Goal: Task Accomplishment & Management: Complete application form

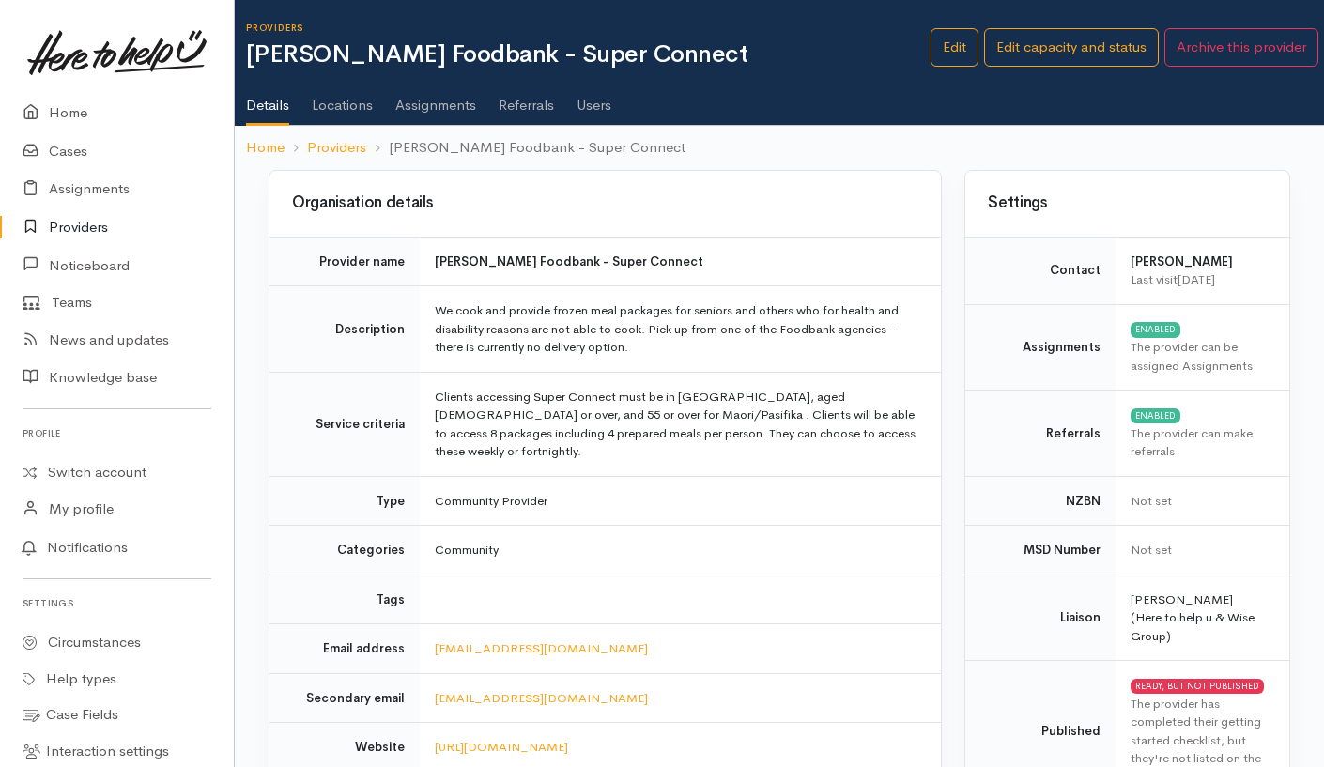
scroll to position [849, 0]
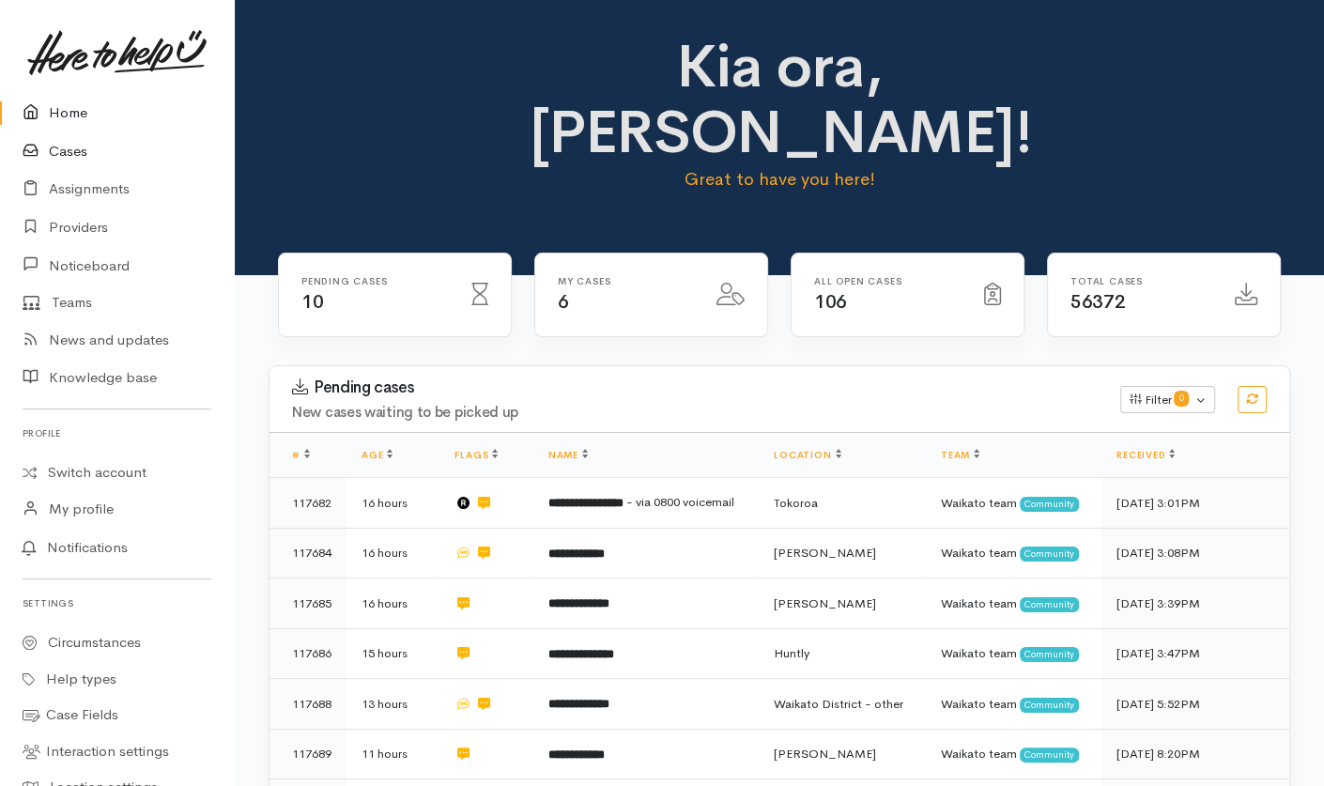
click at [63, 151] on link "Cases" at bounding box center [117, 151] width 234 height 39
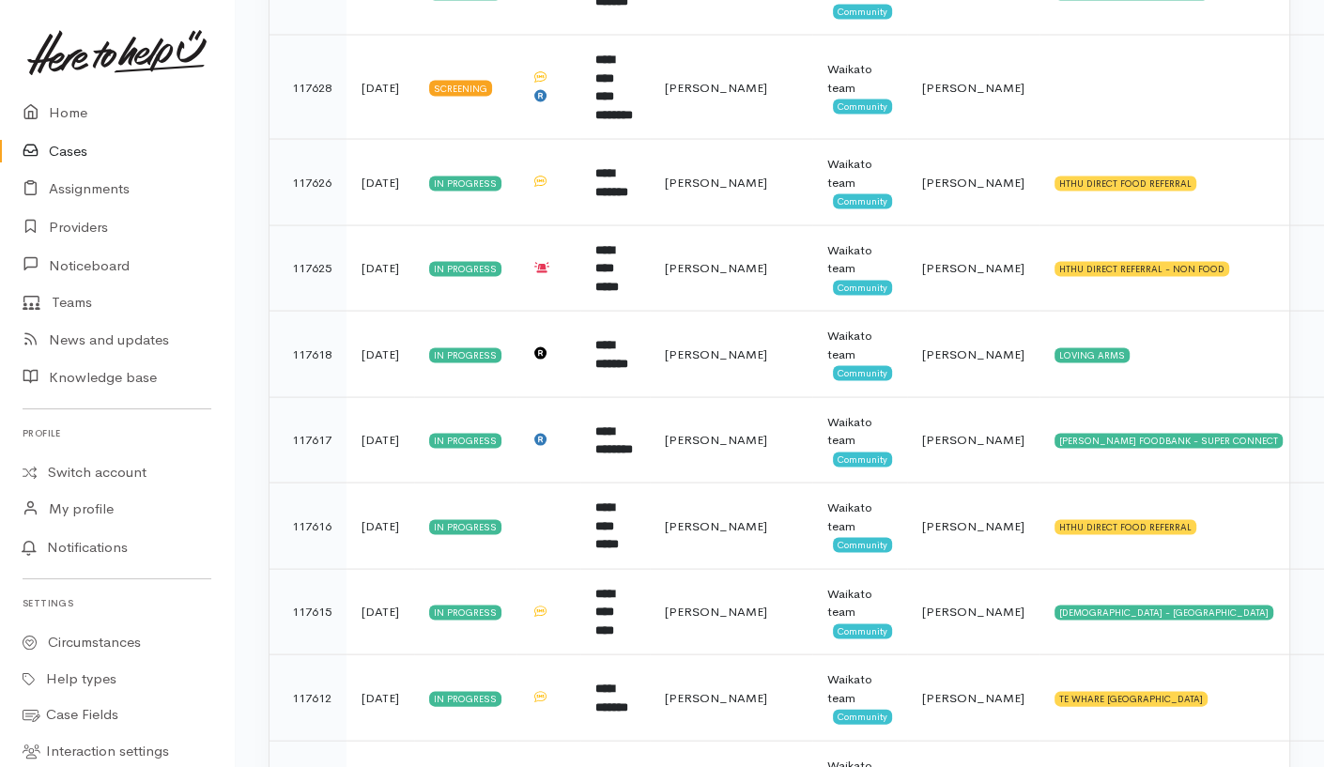
scroll to position [3025, 0]
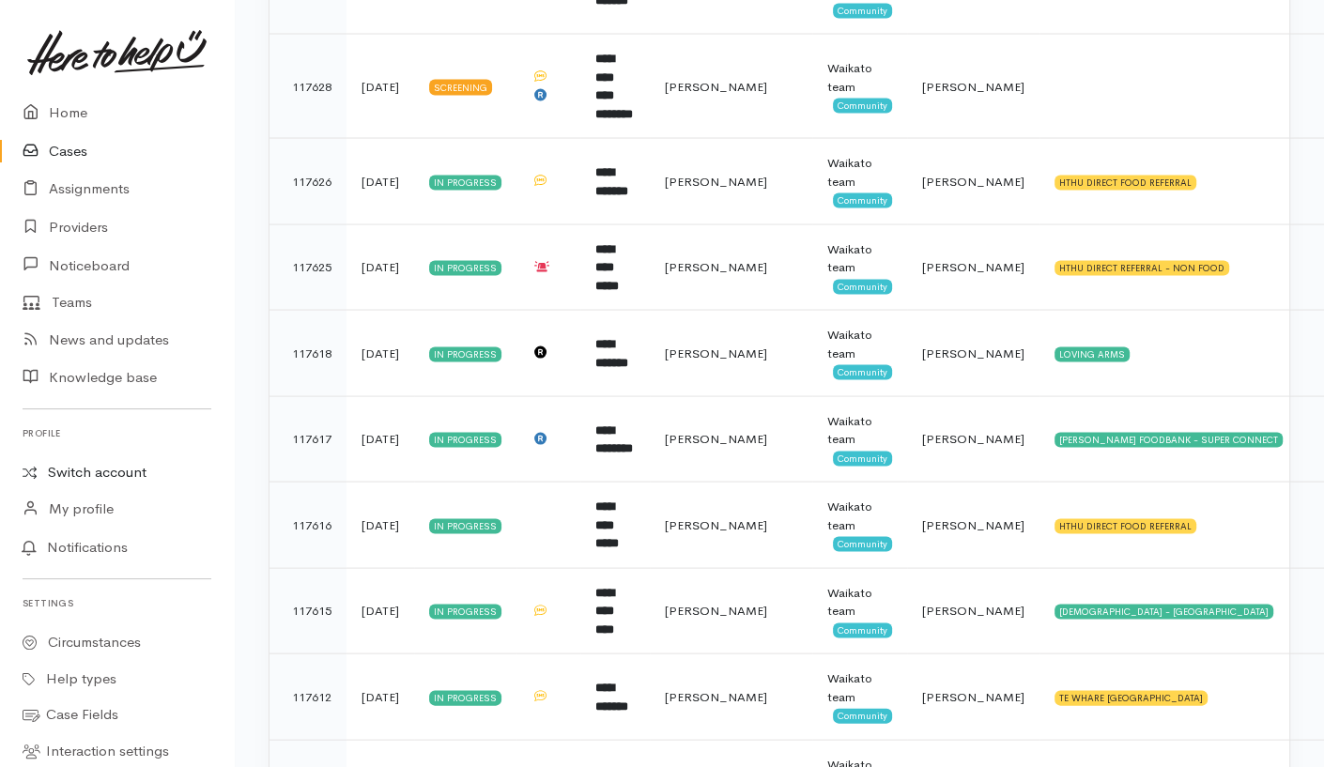
click at [98, 472] on link "Switch account" at bounding box center [117, 473] width 234 height 37
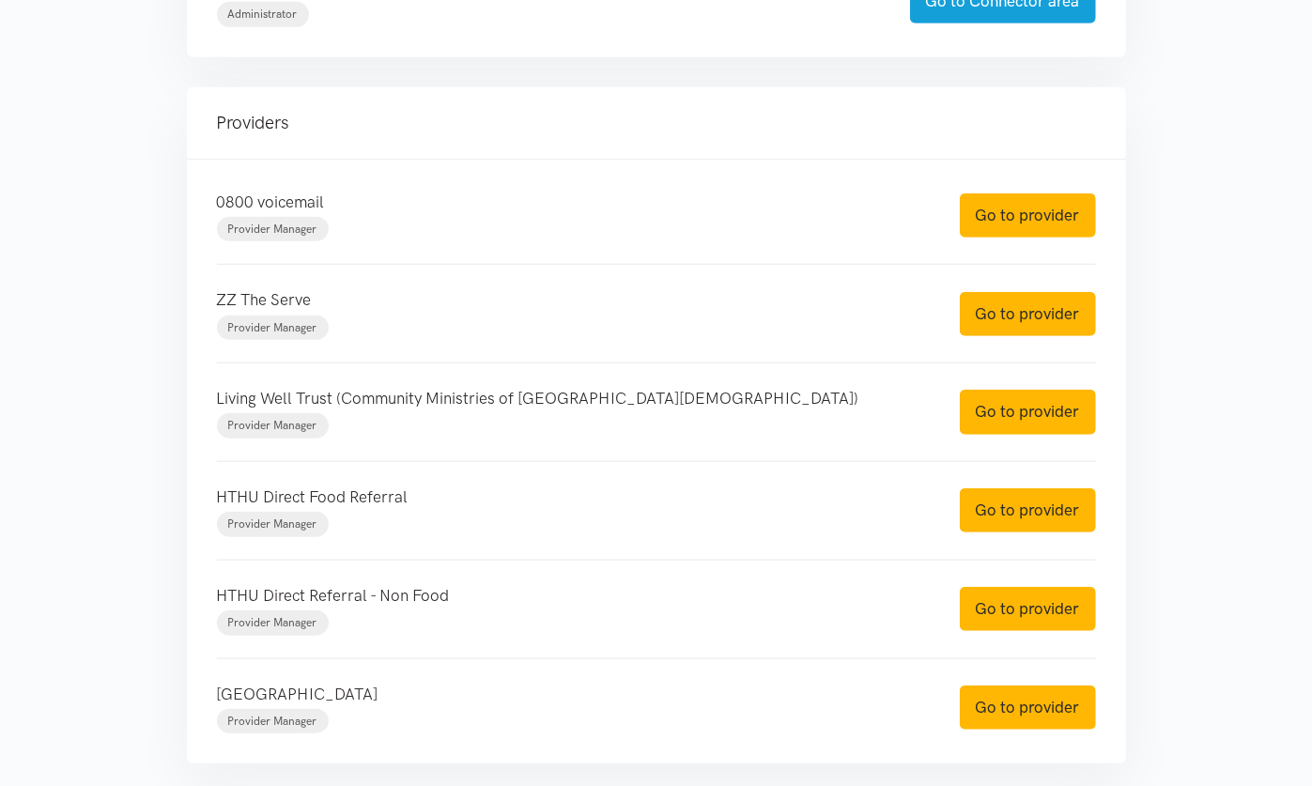
scroll to position [678, 0]
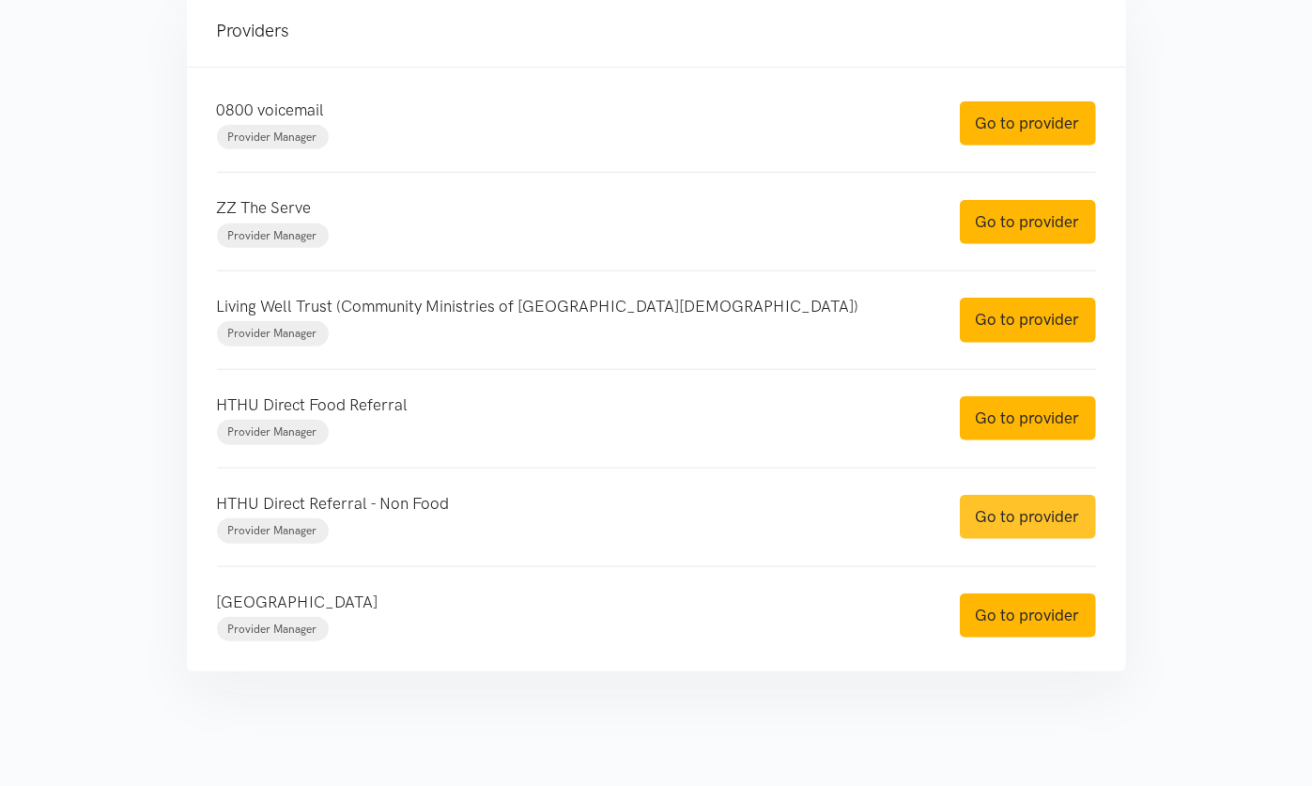
click at [1005, 507] on link "Go to provider" at bounding box center [1028, 517] width 136 height 44
click at [1041, 406] on link "Go to provider" at bounding box center [1028, 418] width 136 height 44
click at [1022, 397] on link "Go to provider" at bounding box center [1028, 418] width 136 height 44
click at [1005, 509] on link "Go to provider" at bounding box center [1028, 517] width 136 height 44
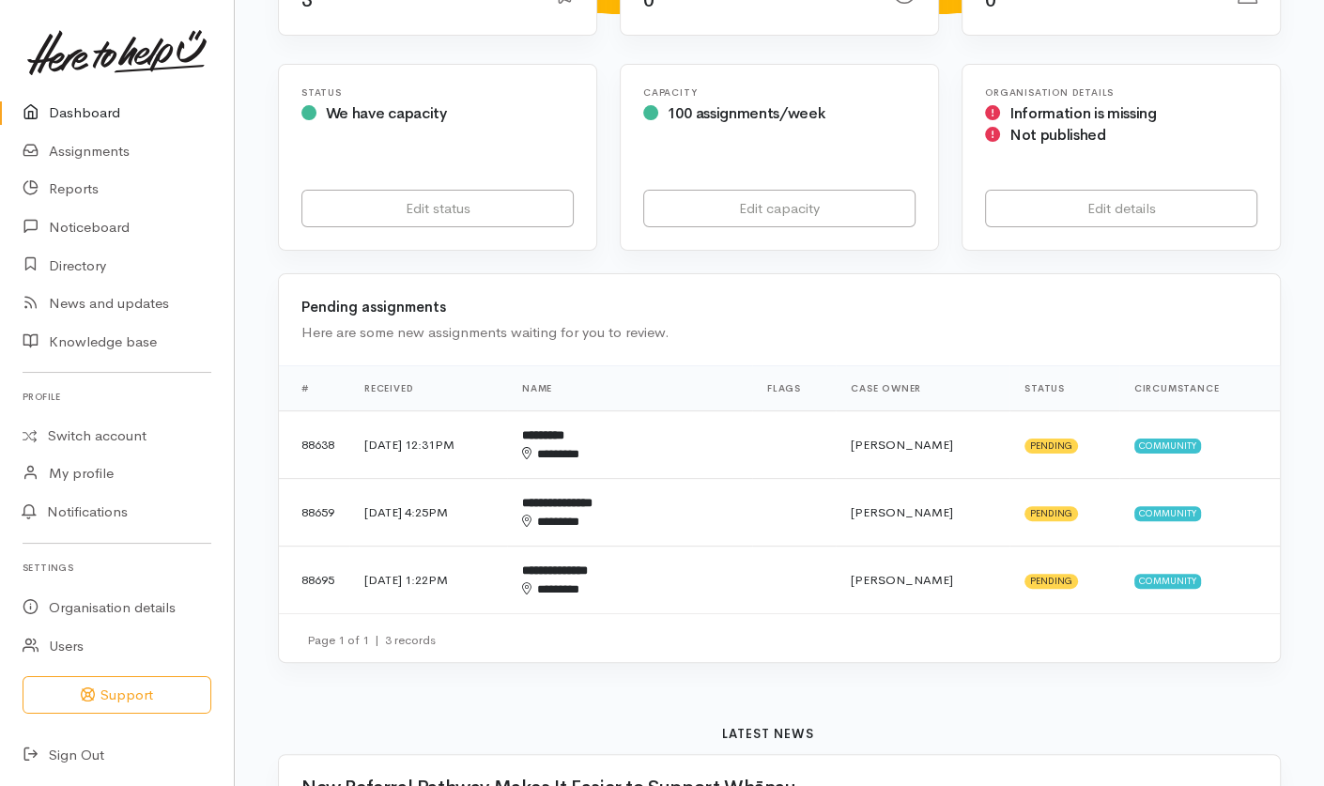
scroll to position [291, 0]
click at [744, 410] on td "********* ********" at bounding box center [629, 444] width 245 height 68
click at [737, 478] on td "**********" at bounding box center [629, 512] width 245 height 68
click at [770, 546] on td at bounding box center [794, 580] width 84 height 68
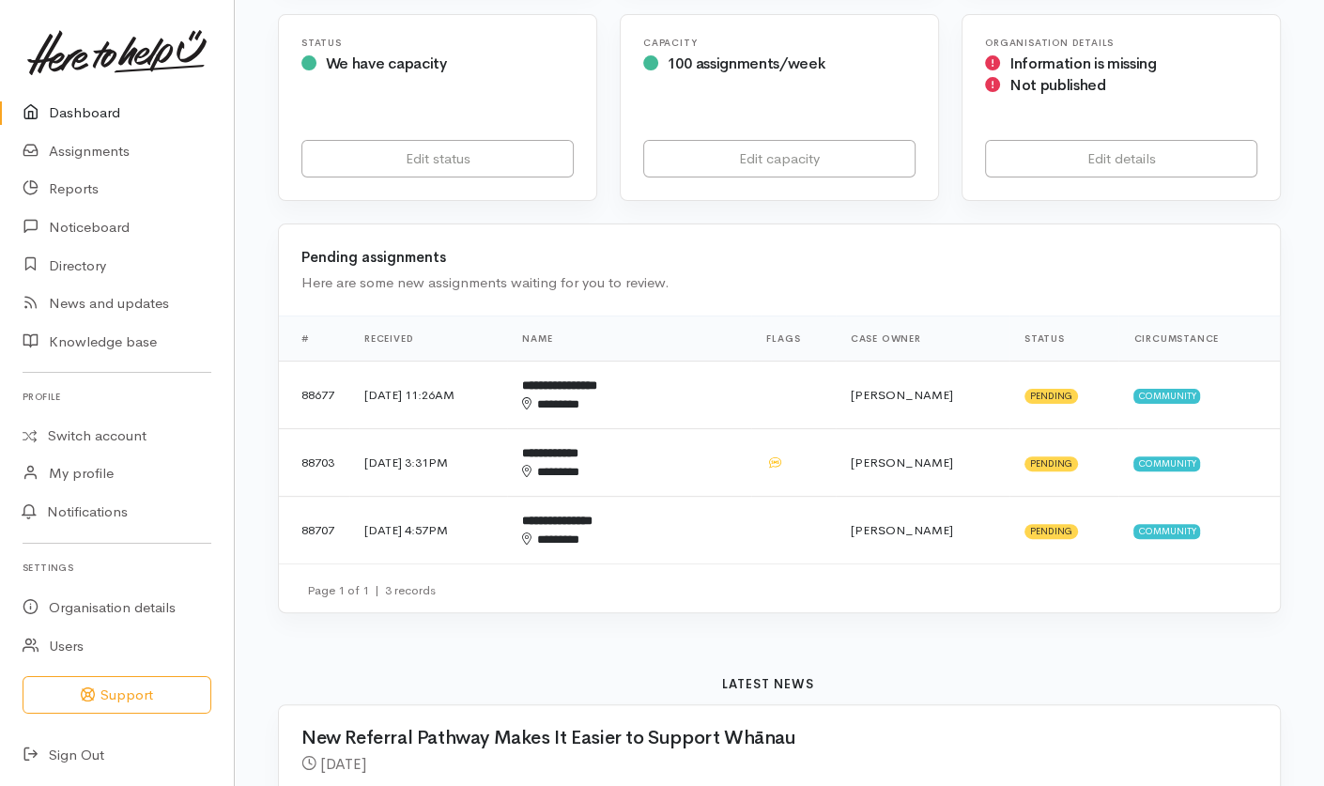
scroll to position [346, 0]
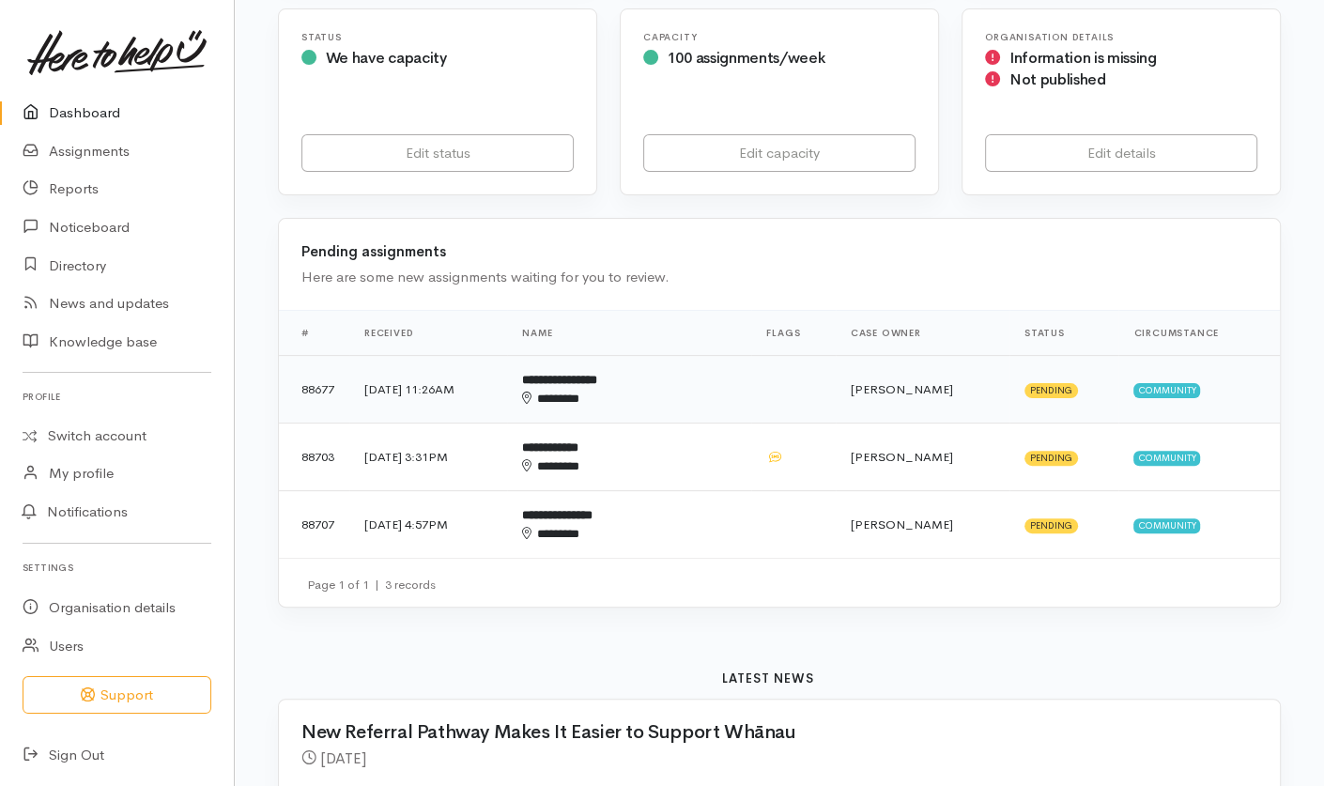
click at [740, 356] on td "**********" at bounding box center [629, 390] width 244 height 68
click at [715, 424] on td "**********" at bounding box center [629, 458] width 244 height 68
click at [766, 491] on td at bounding box center [793, 525] width 84 height 68
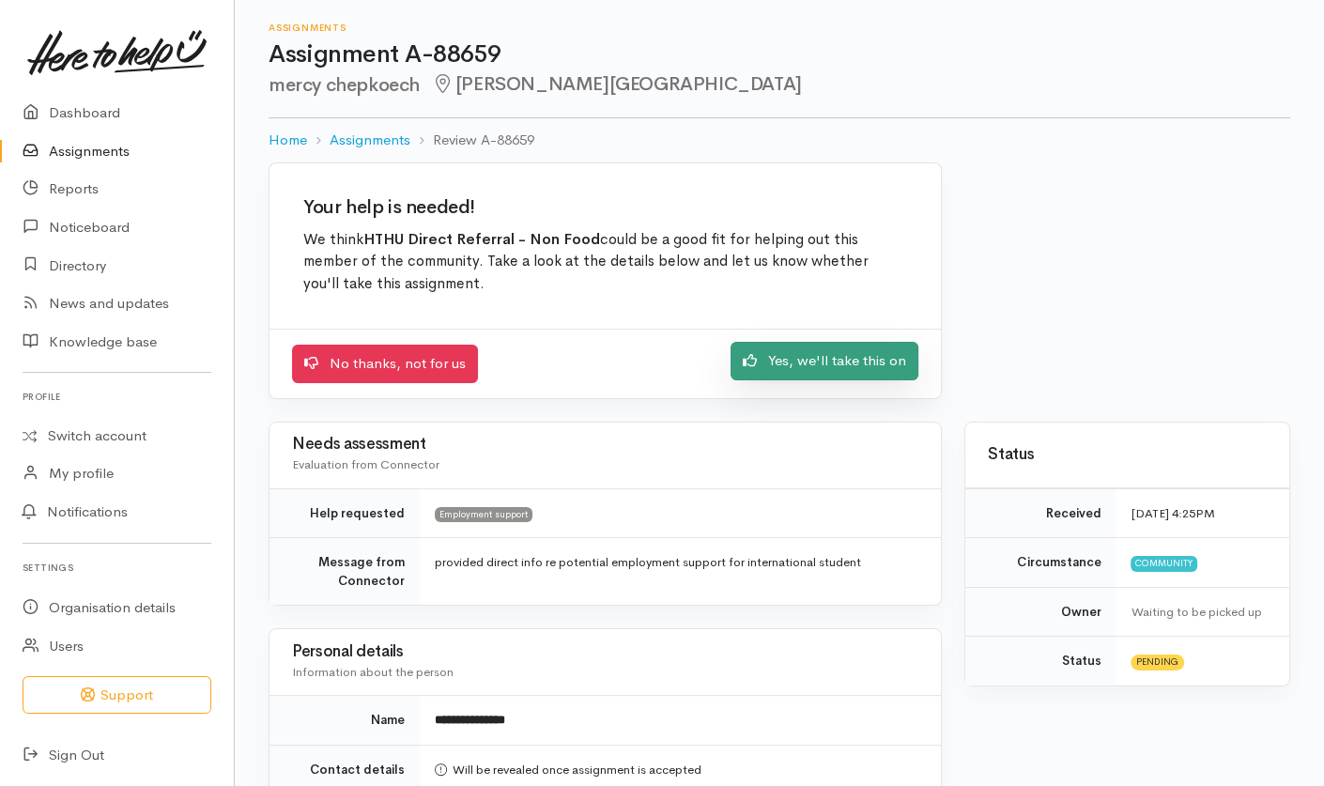
click at [824, 364] on link "Yes, we'll take this on" at bounding box center [825, 361] width 188 height 39
click at [827, 379] on link "Yes, we'll take this on" at bounding box center [825, 361] width 188 height 39
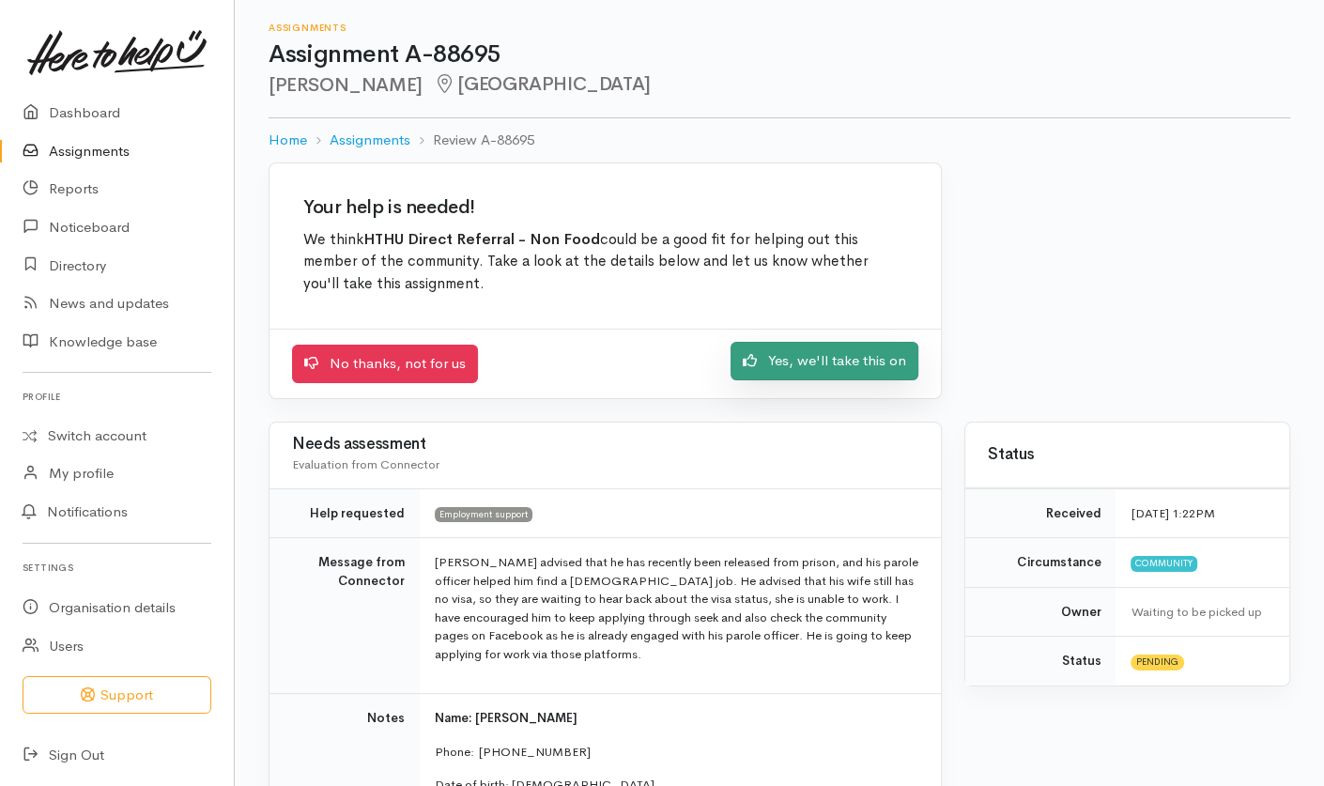
click at [835, 372] on link "Yes, we'll take this on" at bounding box center [825, 361] width 188 height 39
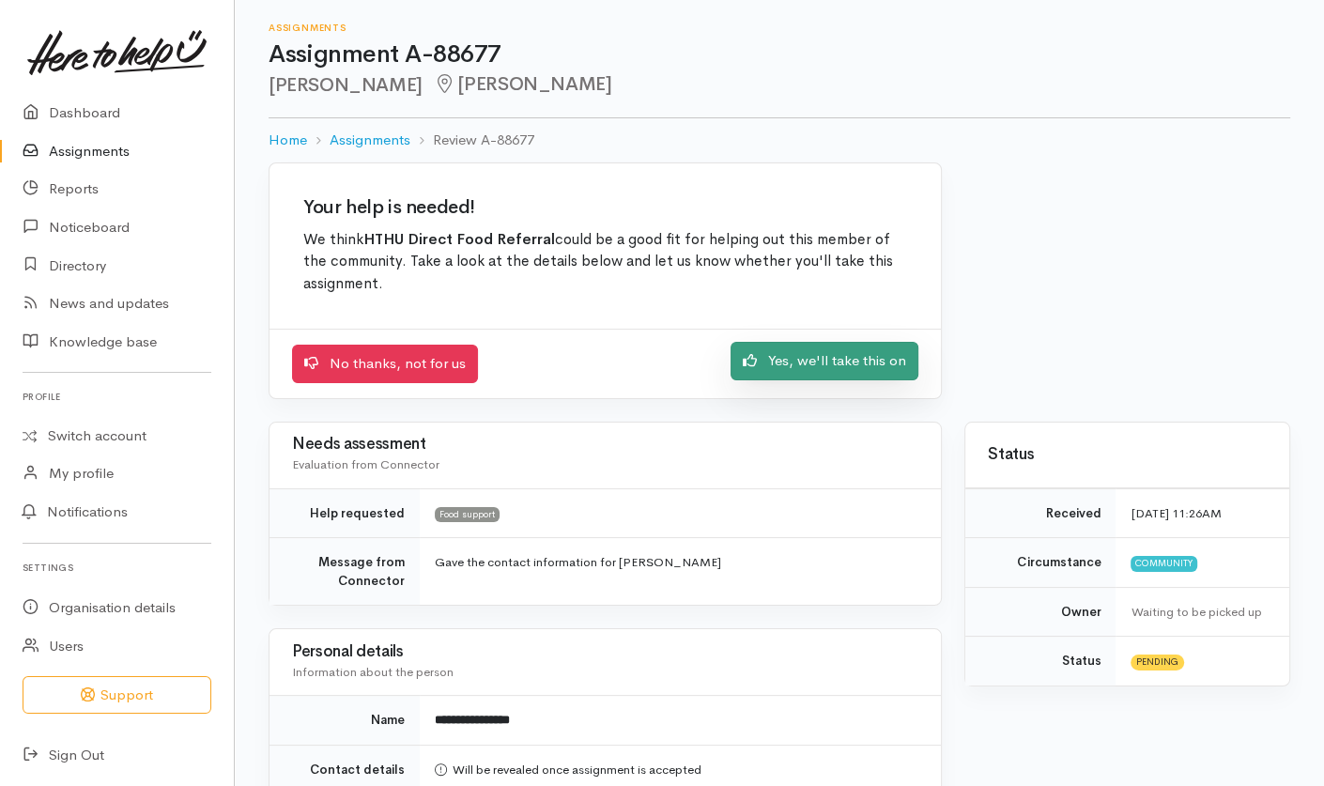
click at [822, 363] on link "Yes, we'll take this on" at bounding box center [825, 361] width 188 height 39
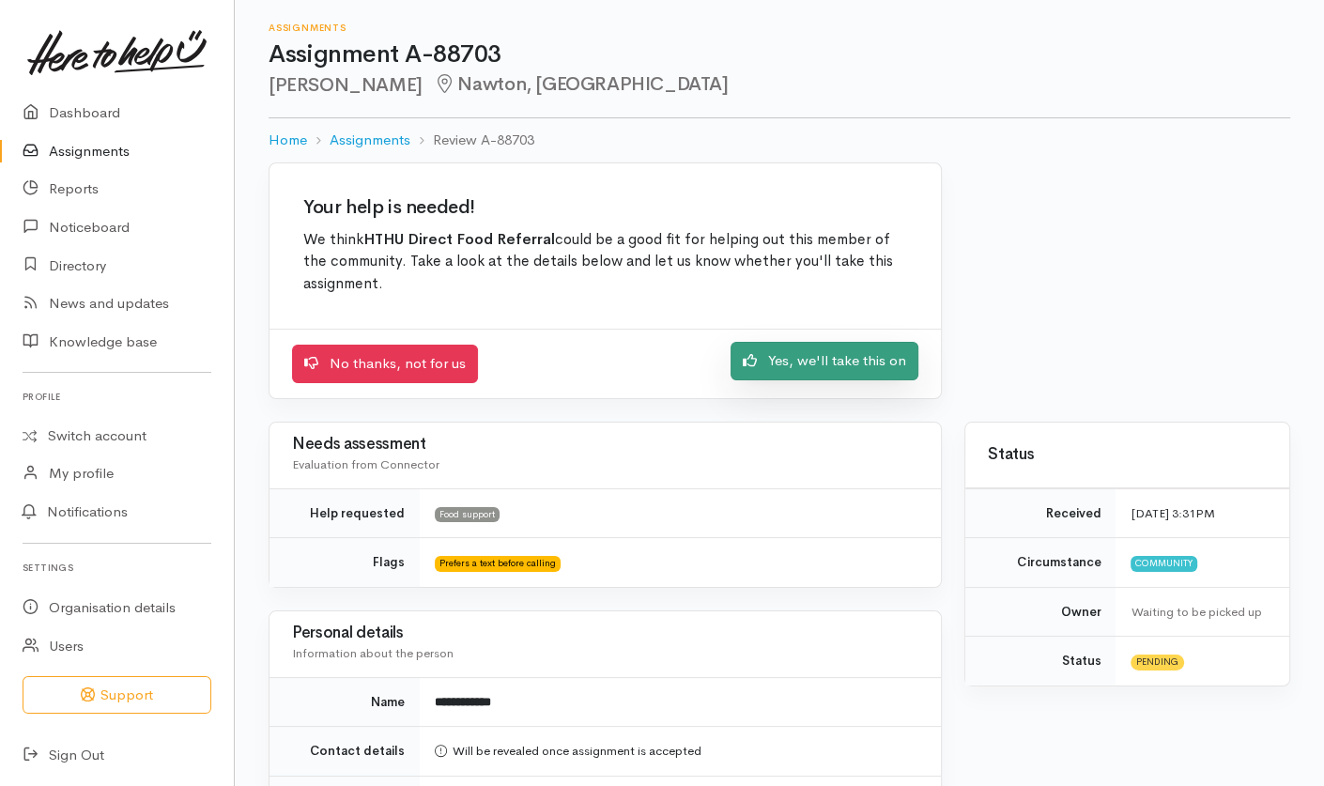
click at [804, 367] on link "Yes, we'll take this on" at bounding box center [825, 361] width 188 height 39
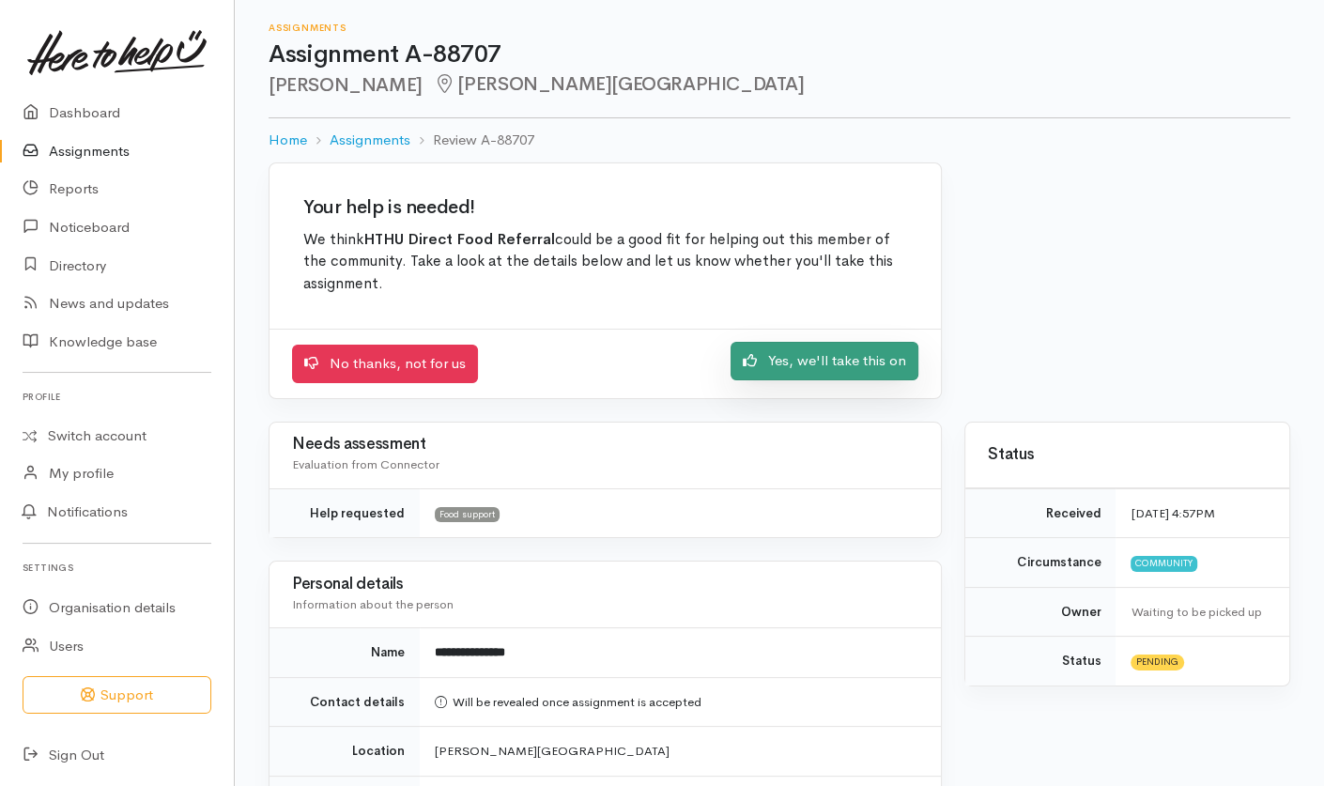
click at [826, 360] on link "Yes, we'll take this on" at bounding box center [825, 361] width 188 height 39
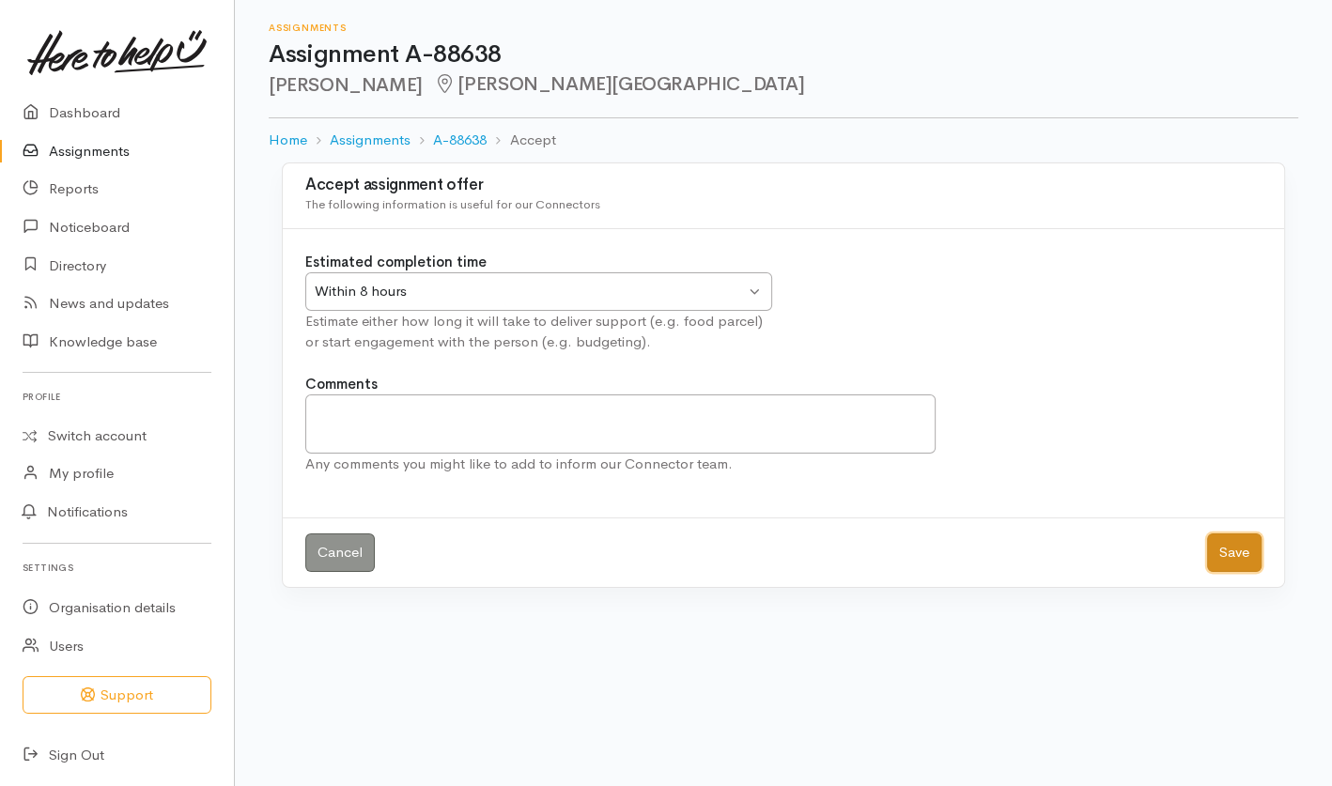
click at [1240, 556] on button "Save" at bounding box center [1234, 552] width 54 height 39
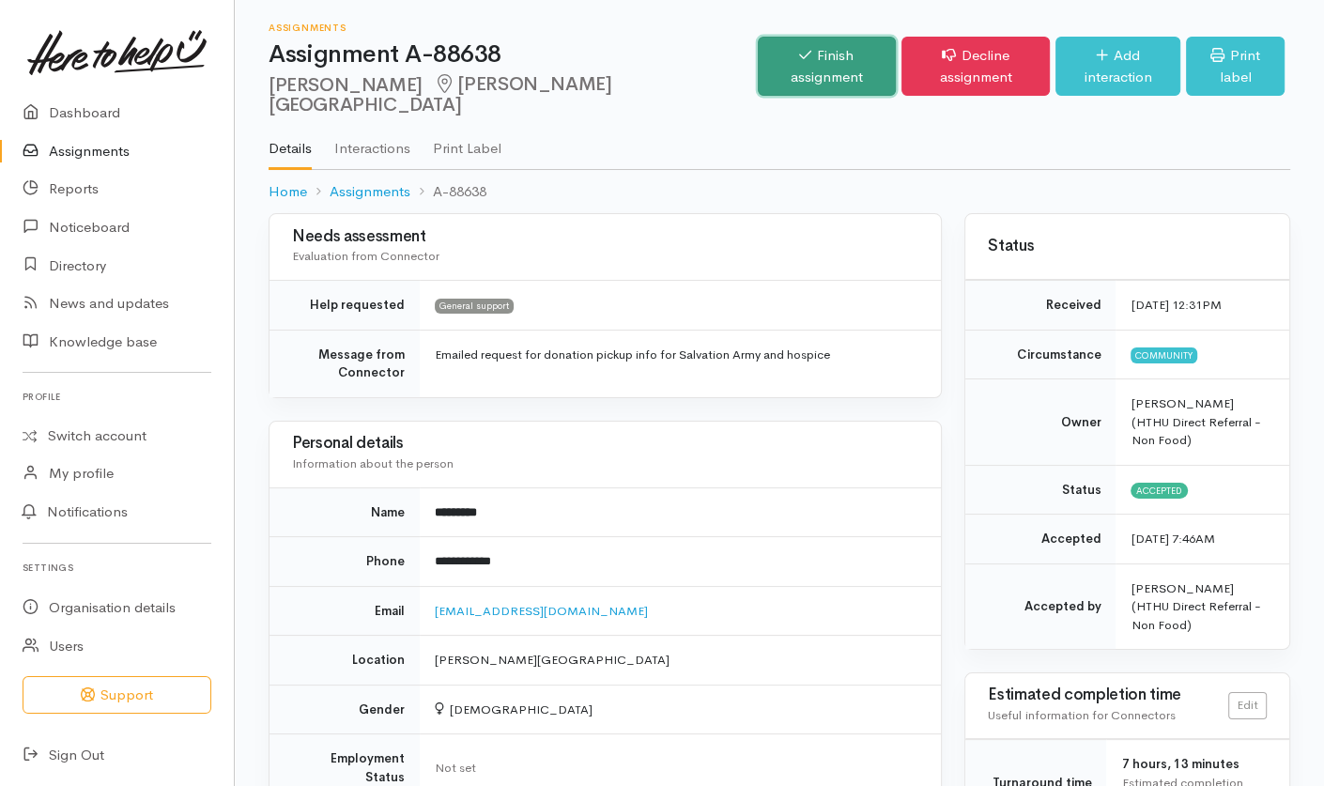
click at [758, 70] on link "Finish assignment" at bounding box center [827, 66] width 138 height 59
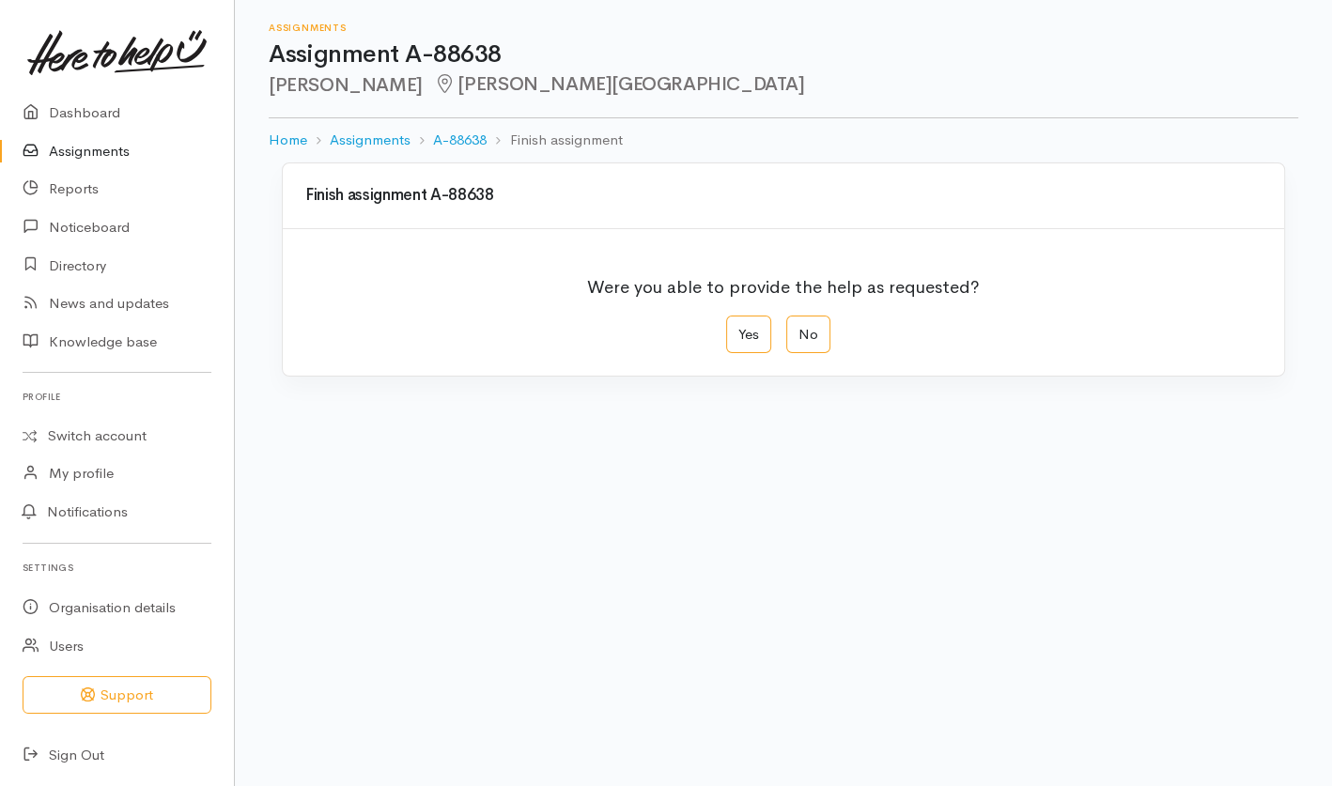
click at [754, 332] on label "Yes" at bounding box center [748, 335] width 45 height 39
click at [738, 328] on input "Yes" at bounding box center [732, 322] width 12 height 12
radio input "true"
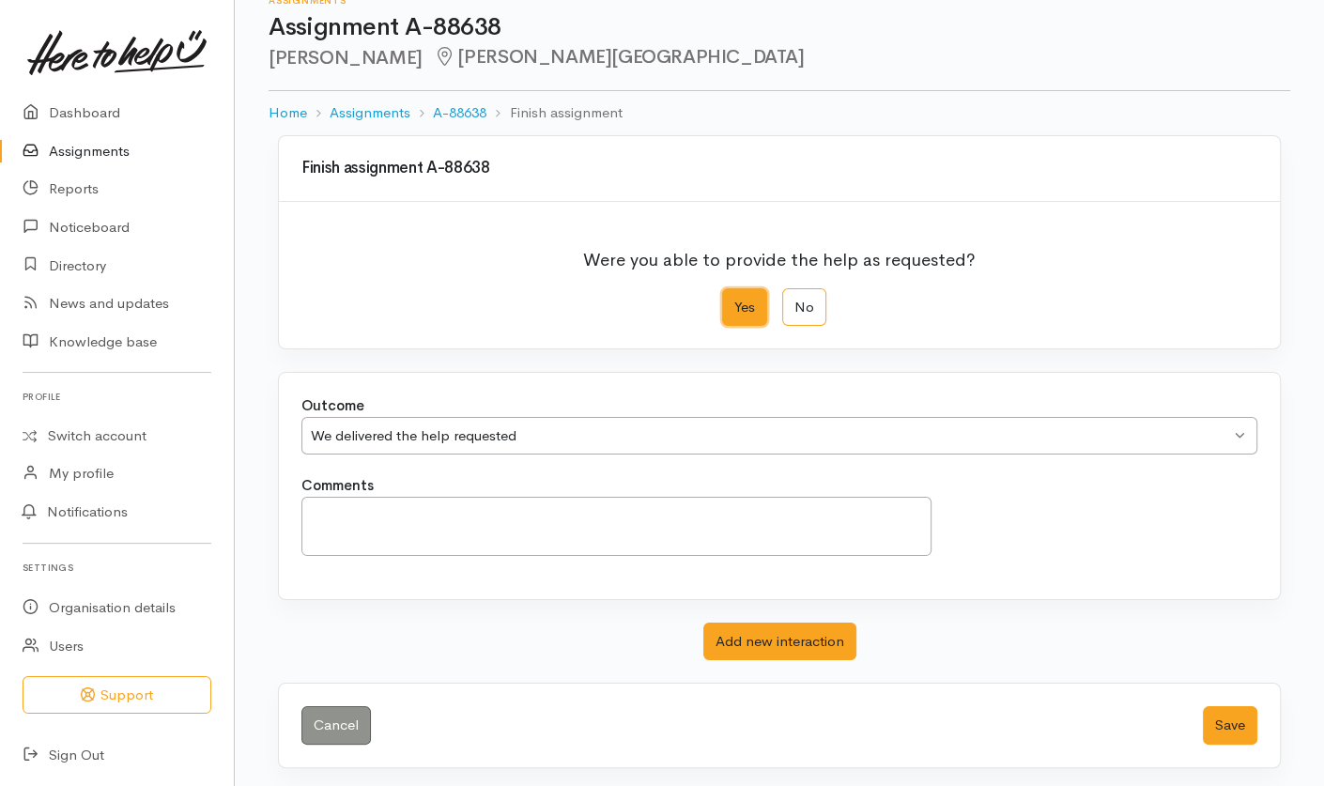
scroll to position [30, 0]
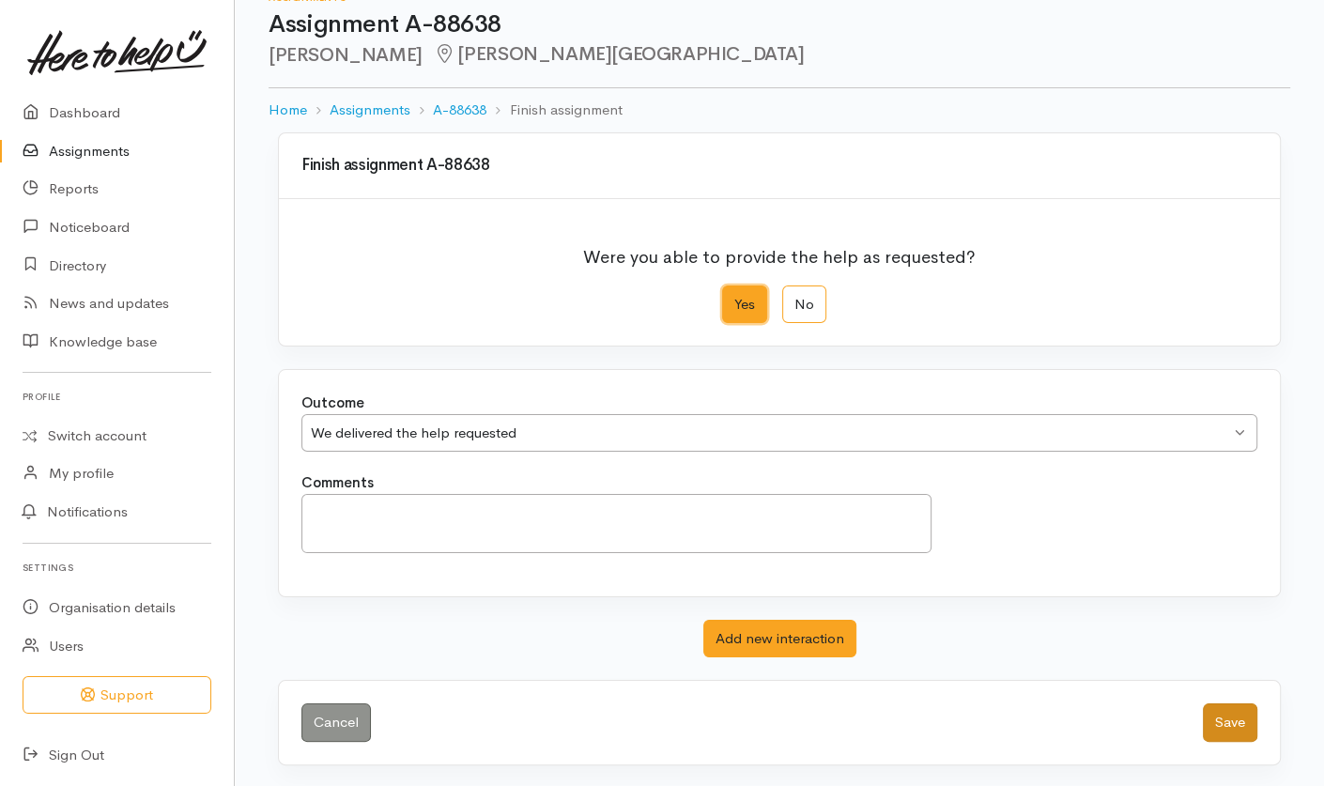
click at [1247, 731] on button "Save" at bounding box center [1230, 722] width 54 height 39
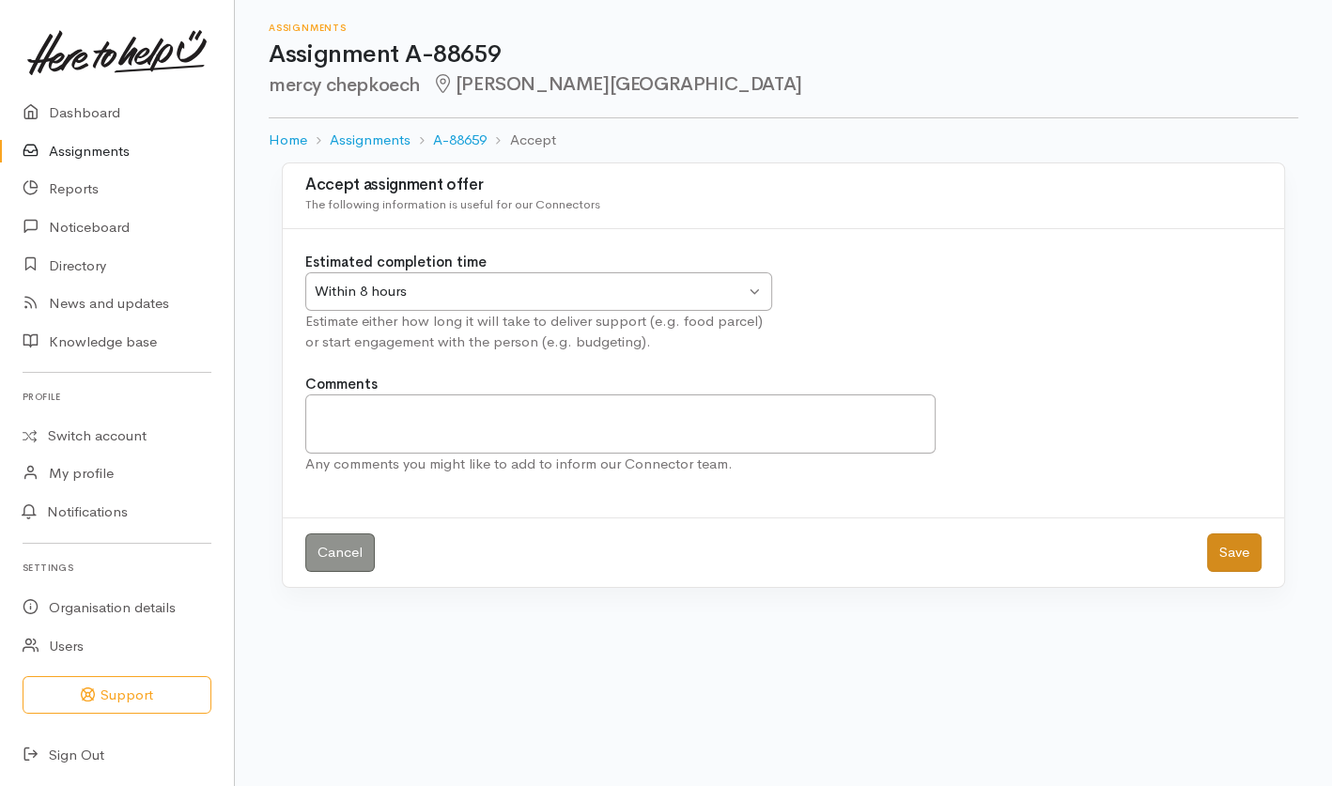
click at [1242, 567] on button "Save" at bounding box center [1234, 552] width 54 height 39
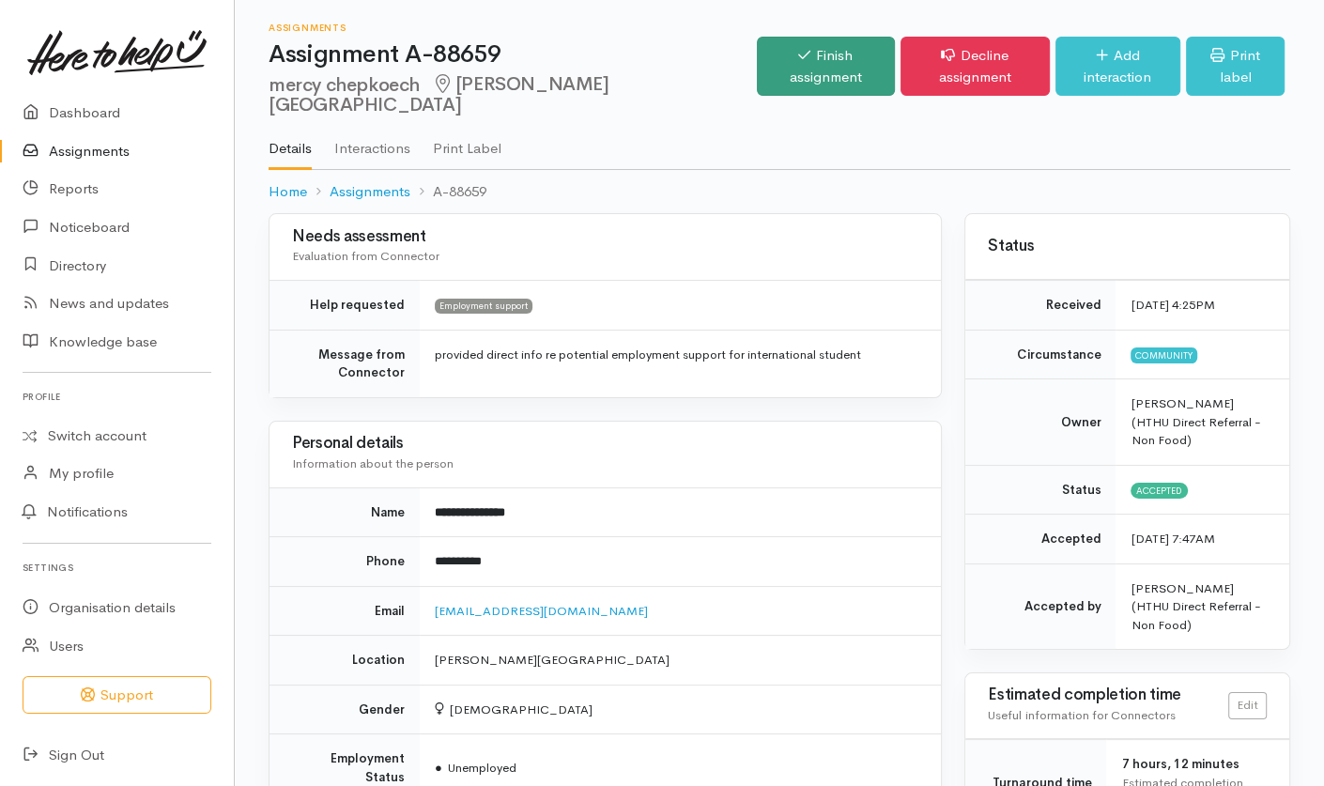
click at [757, 72] on link "Finish assignment" at bounding box center [826, 66] width 138 height 59
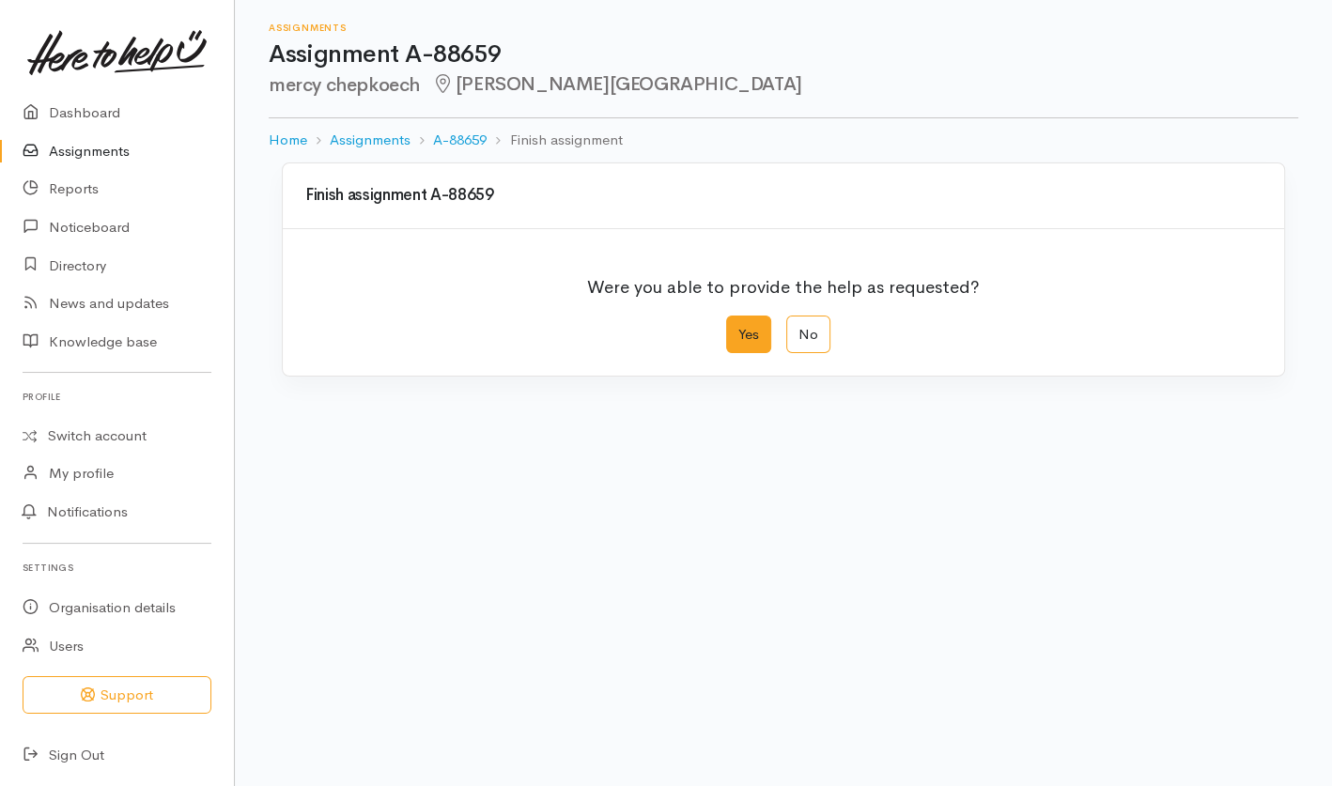
click at [743, 352] on label "Yes" at bounding box center [748, 335] width 45 height 39
click at [738, 328] on input "Yes" at bounding box center [732, 322] width 12 height 12
radio input "true"
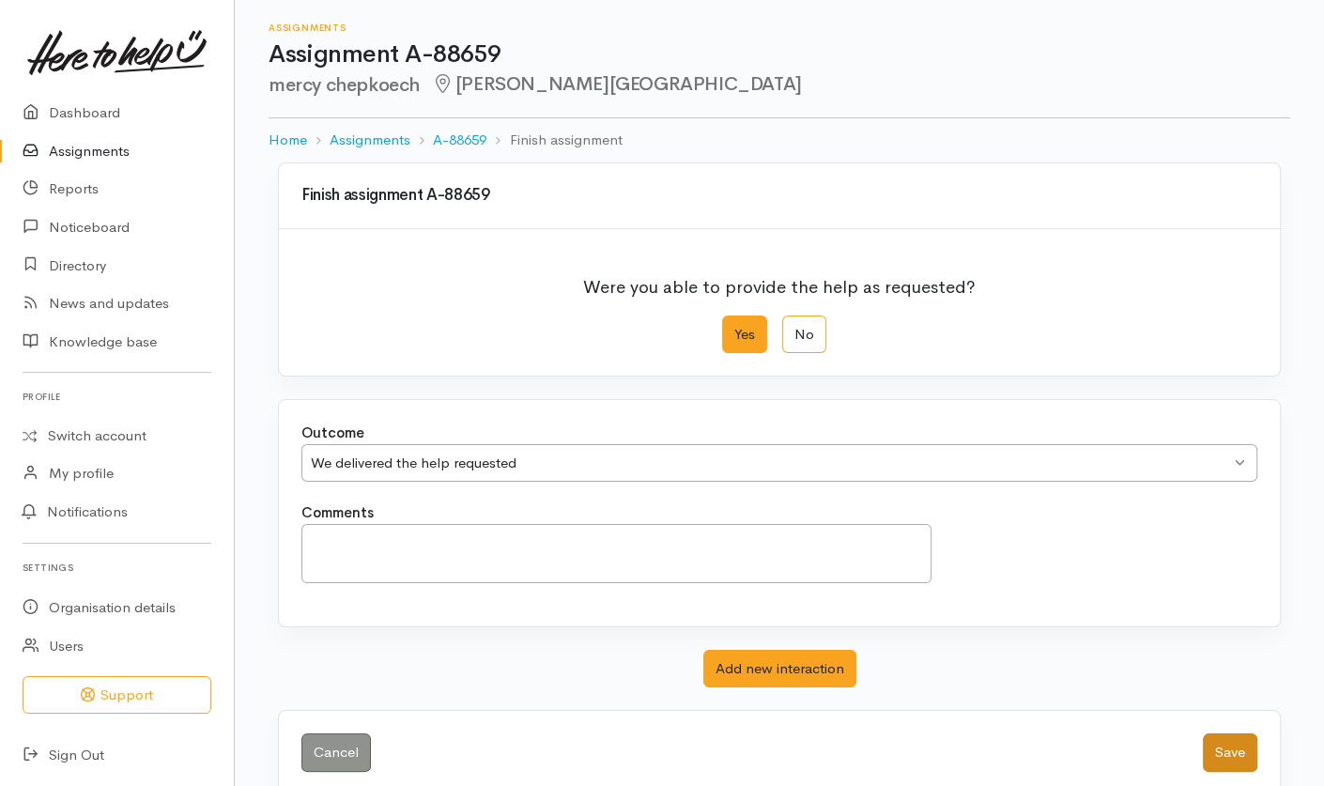
click at [1210, 744] on button "Save" at bounding box center [1230, 752] width 54 height 39
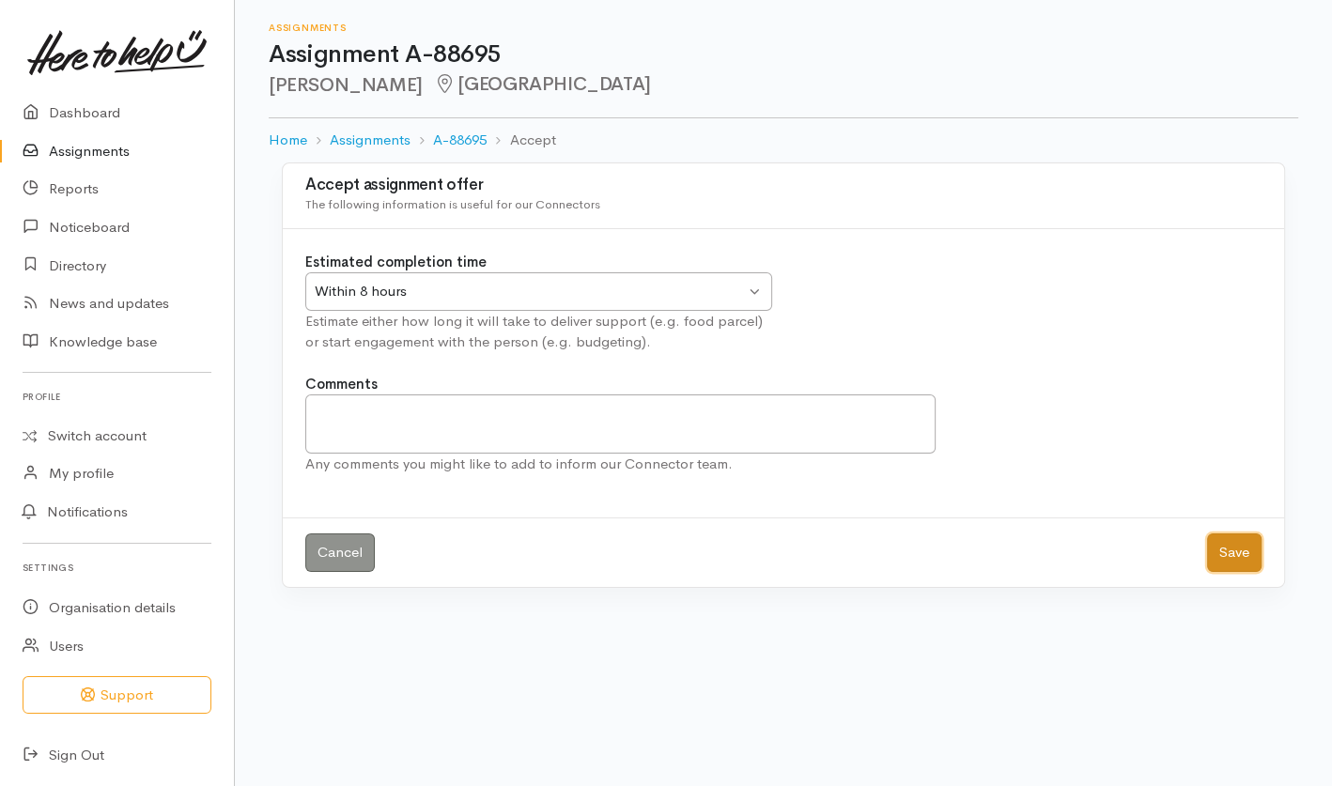
click at [1226, 556] on button "Save" at bounding box center [1234, 552] width 54 height 39
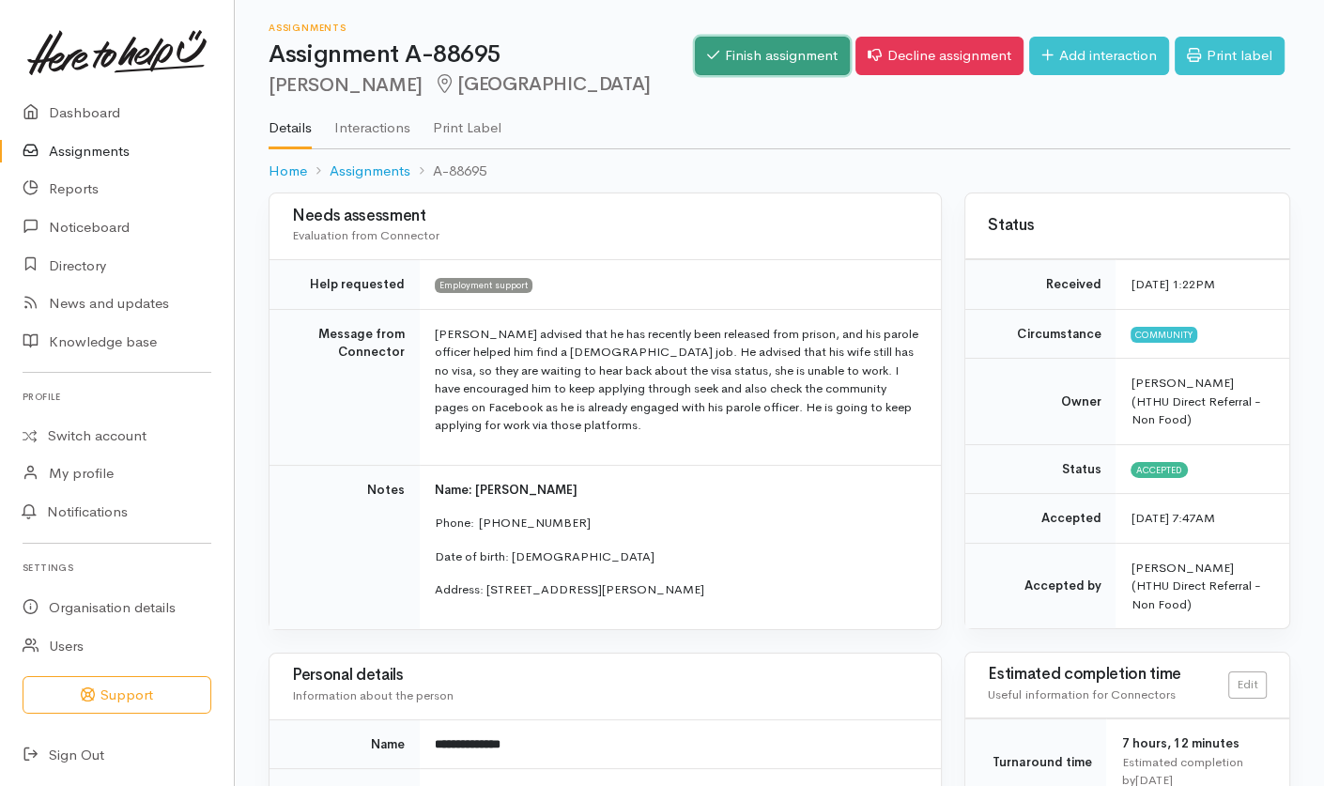
click at [781, 64] on link "Finish assignment" at bounding box center [772, 56] width 155 height 39
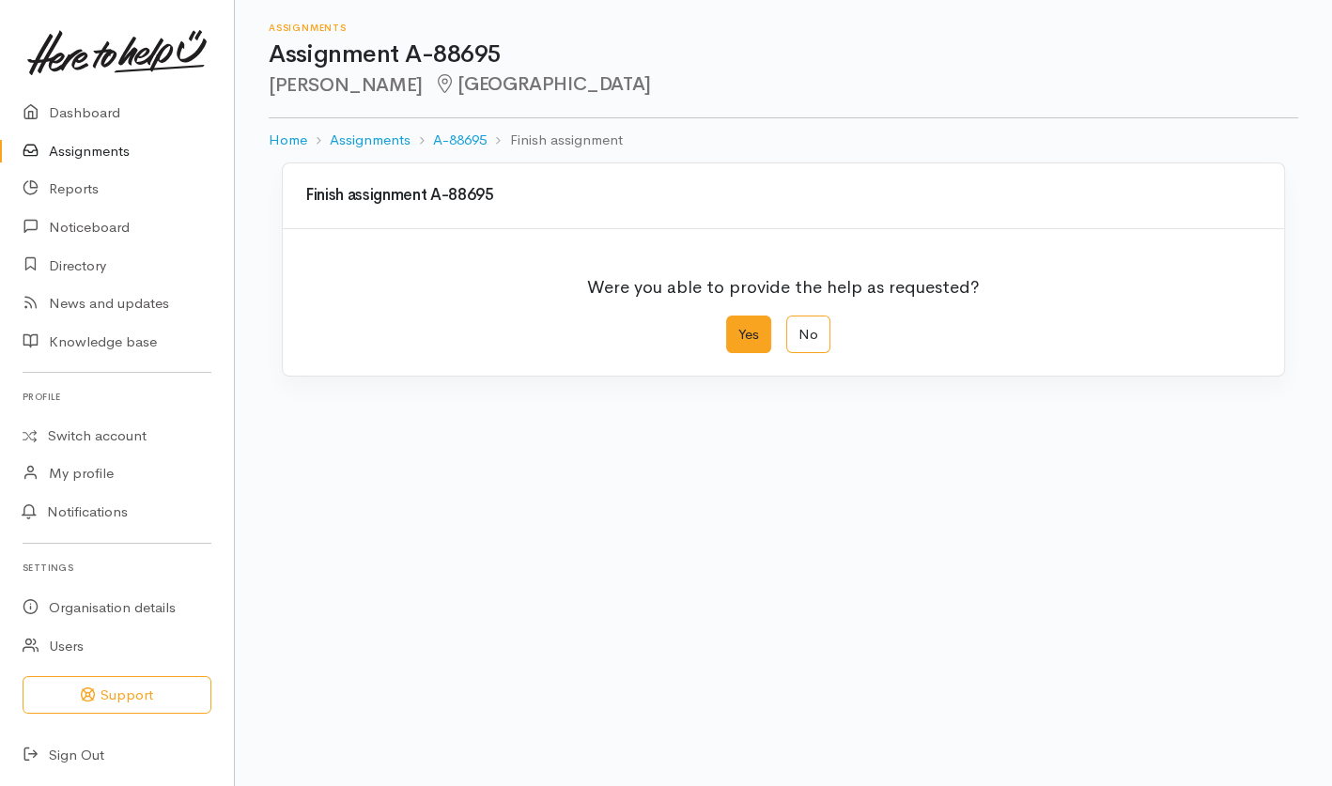
click at [765, 343] on label "Yes" at bounding box center [748, 335] width 45 height 39
click at [738, 328] on input "Yes" at bounding box center [732, 322] width 12 height 12
radio input "true"
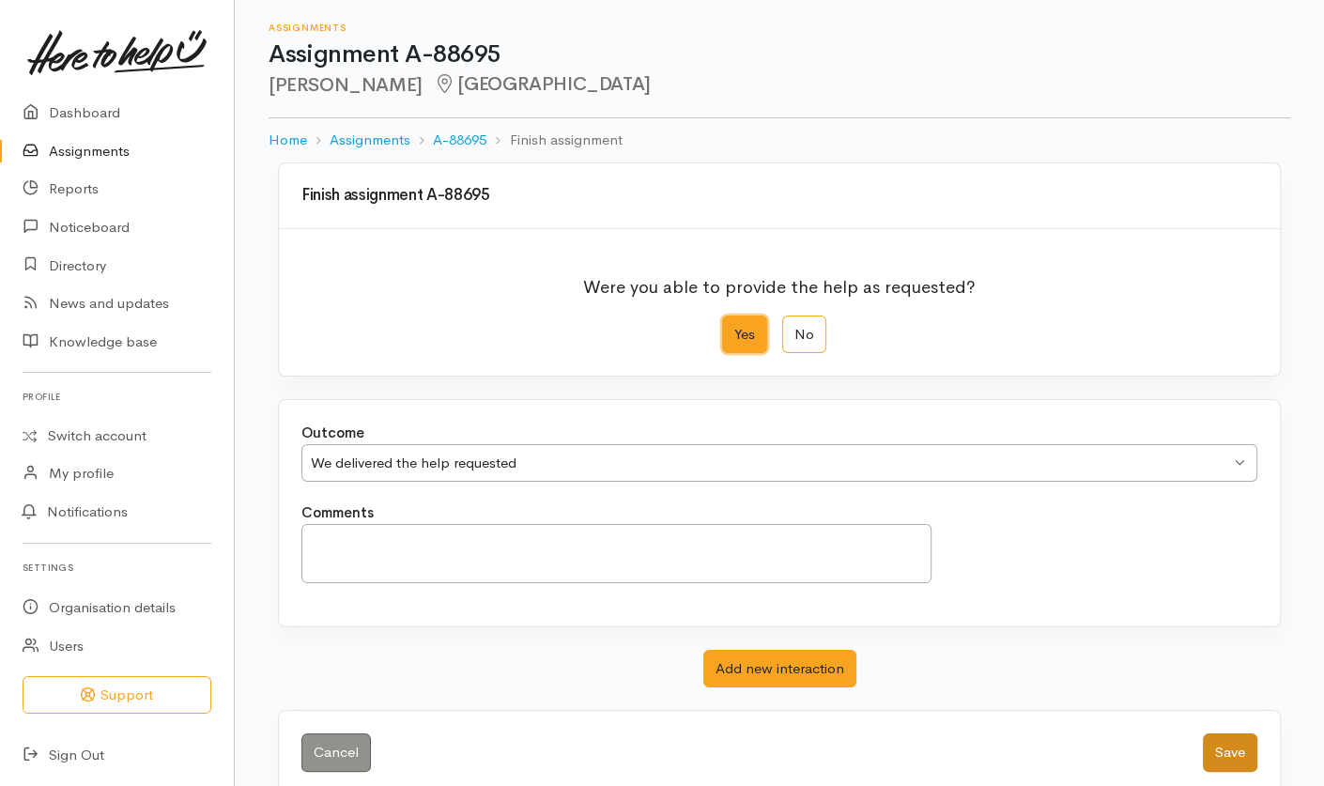
click at [1233, 745] on button "Save" at bounding box center [1230, 752] width 54 height 39
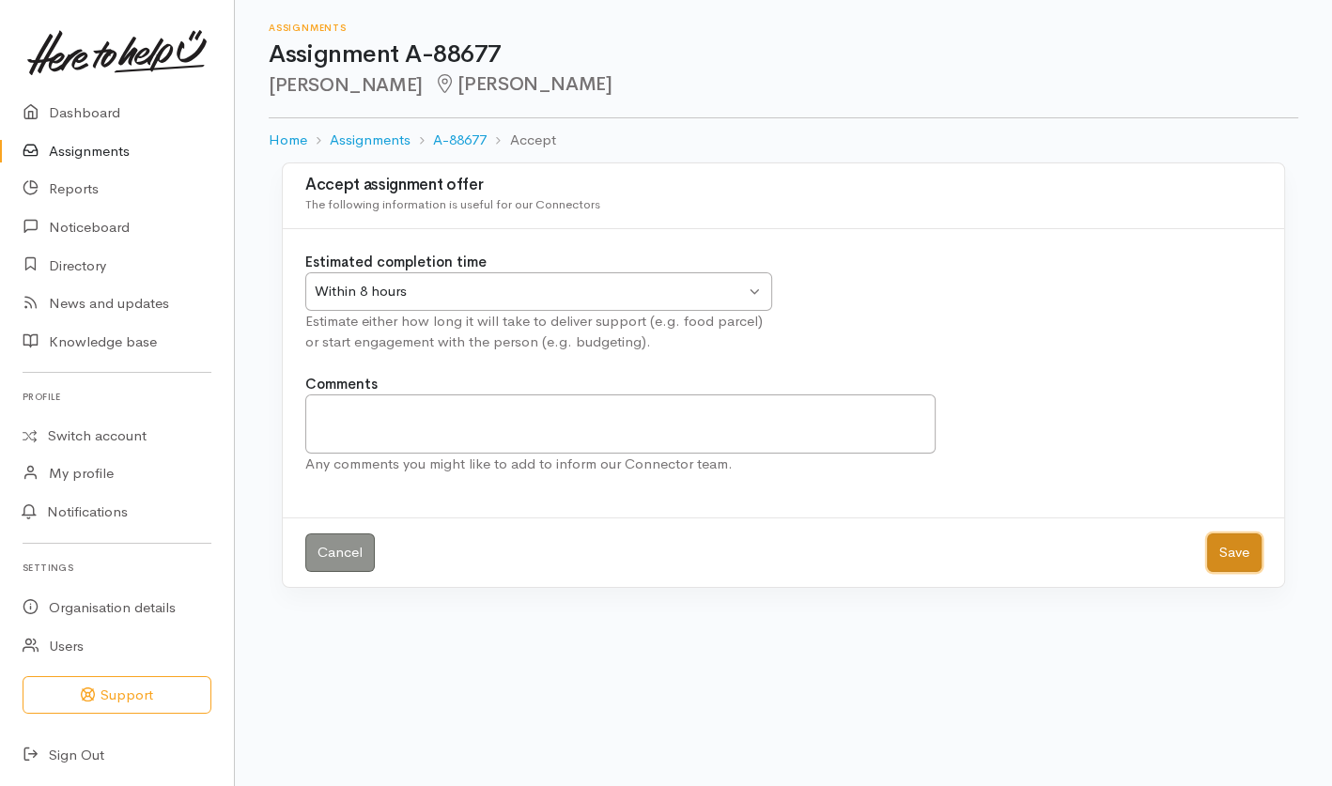
click at [1231, 561] on button "Save" at bounding box center [1234, 552] width 54 height 39
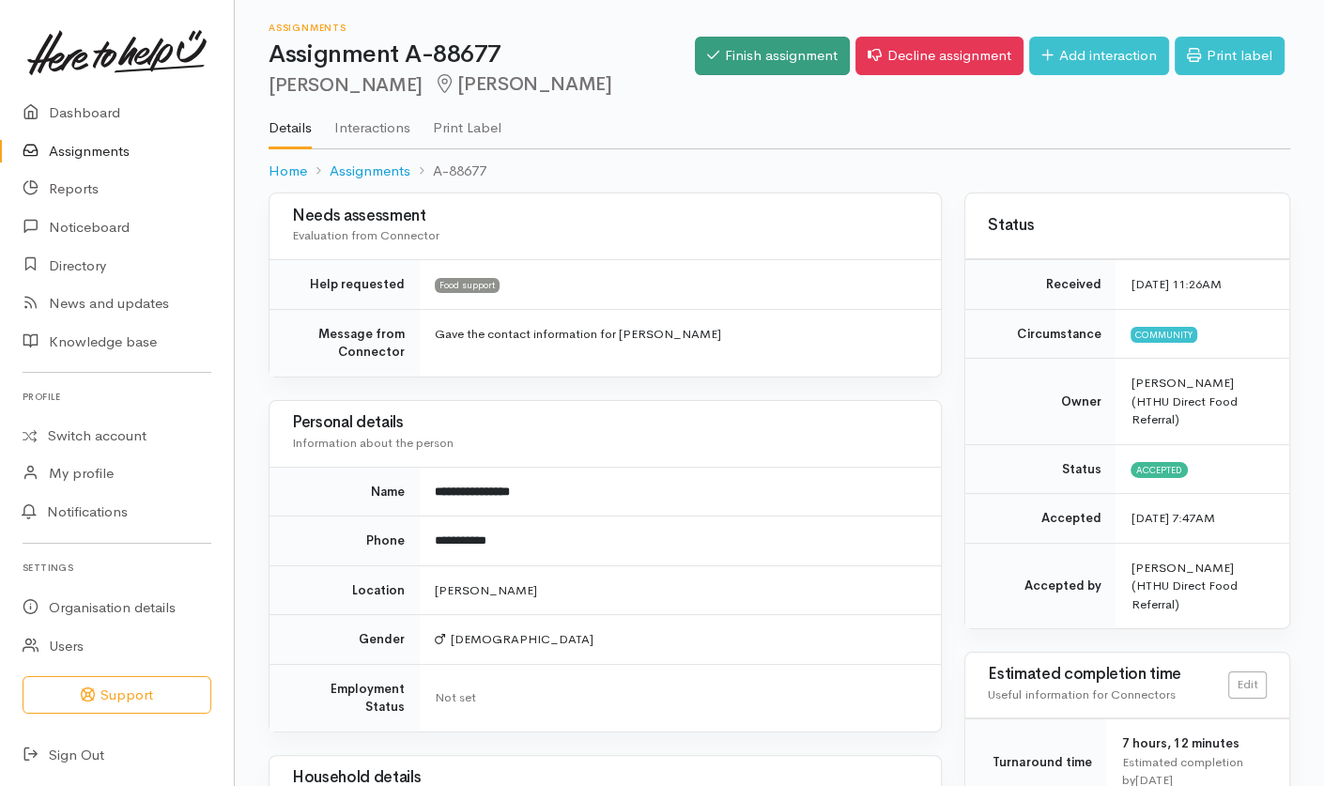
click at [748, 65] on link "Finish assignment" at bounding box center [772, 56] width 155 height 39
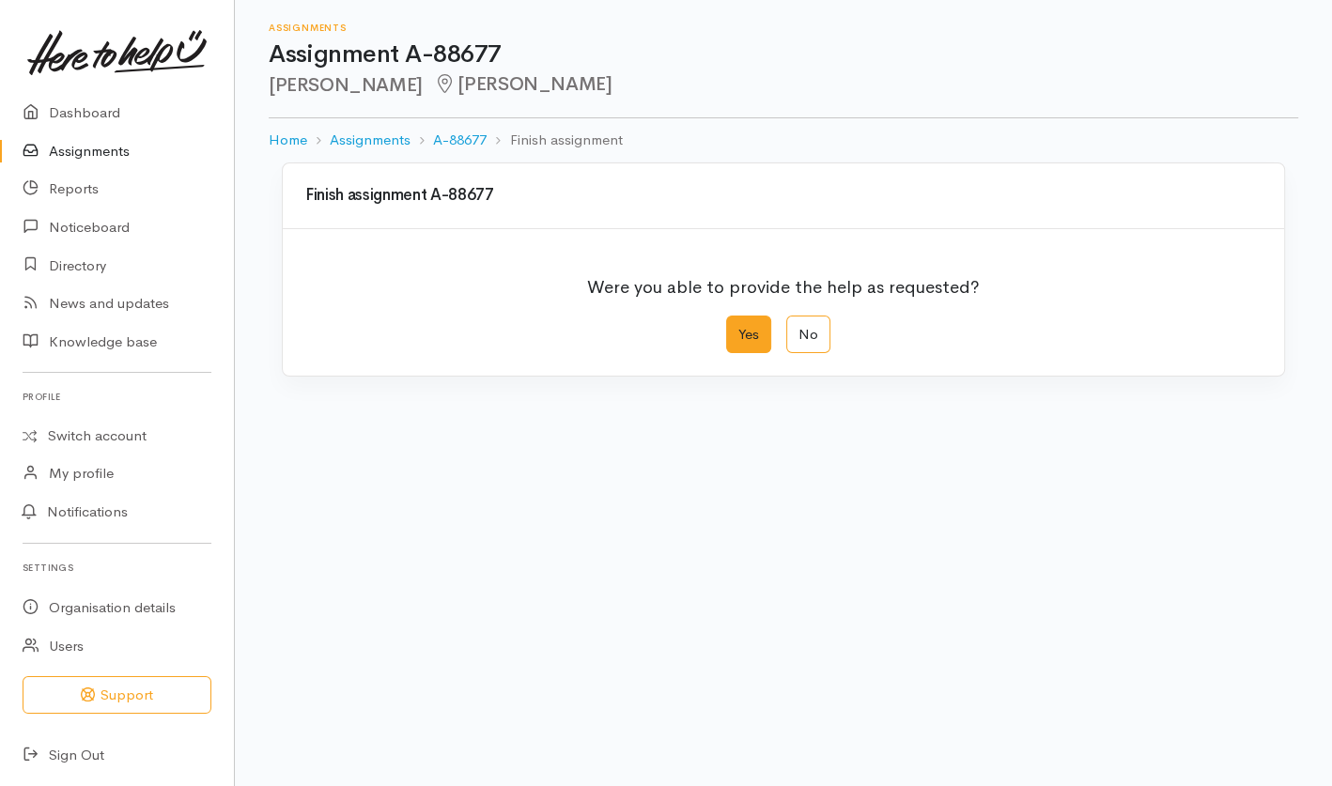
click at [745, 342] on label "Yes" at bounding box center [748, 335] width 45 height 39
click at [738, 328] on input "Yes" at bounding box center [732, 322] width 12 height 12
radio input "true"
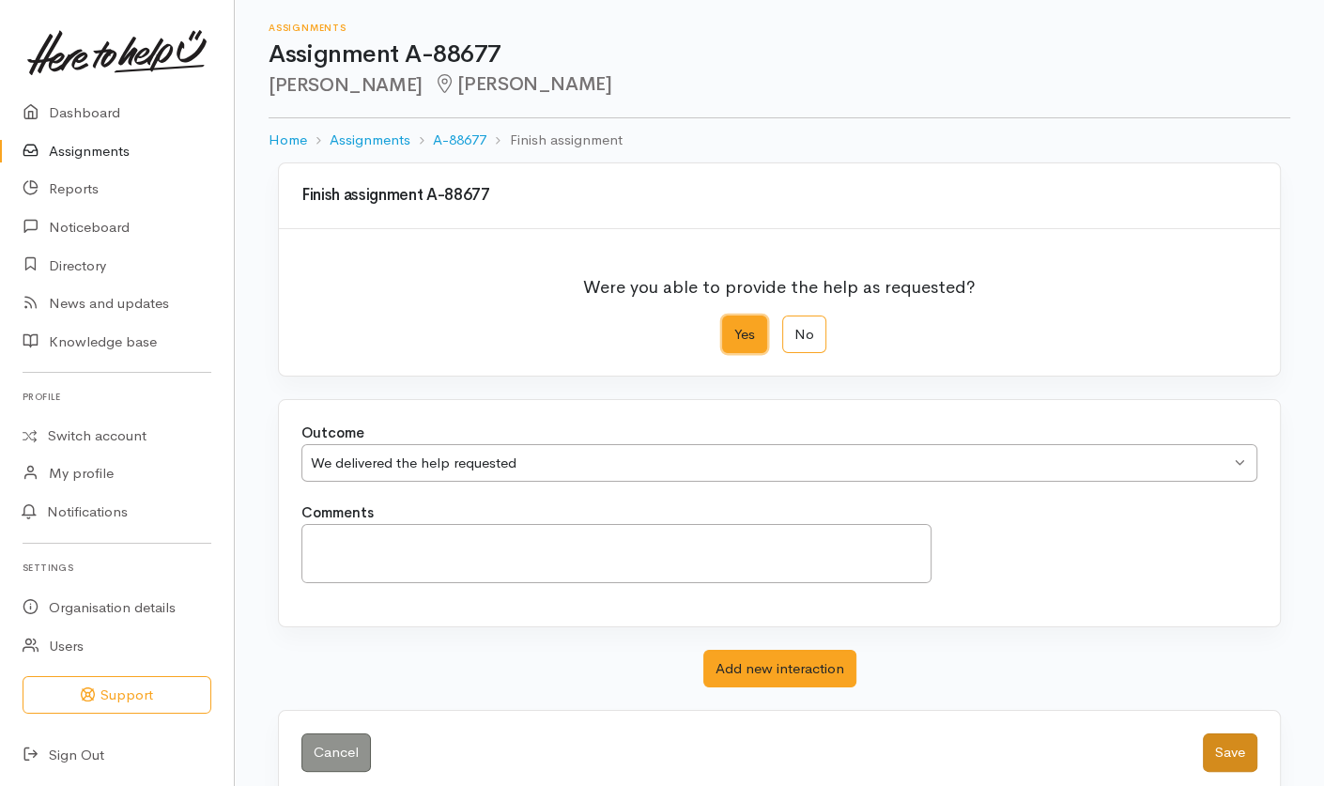
click at [1239, 758] on button "Save" at bounding box center [1230, 752] width 54 height 39
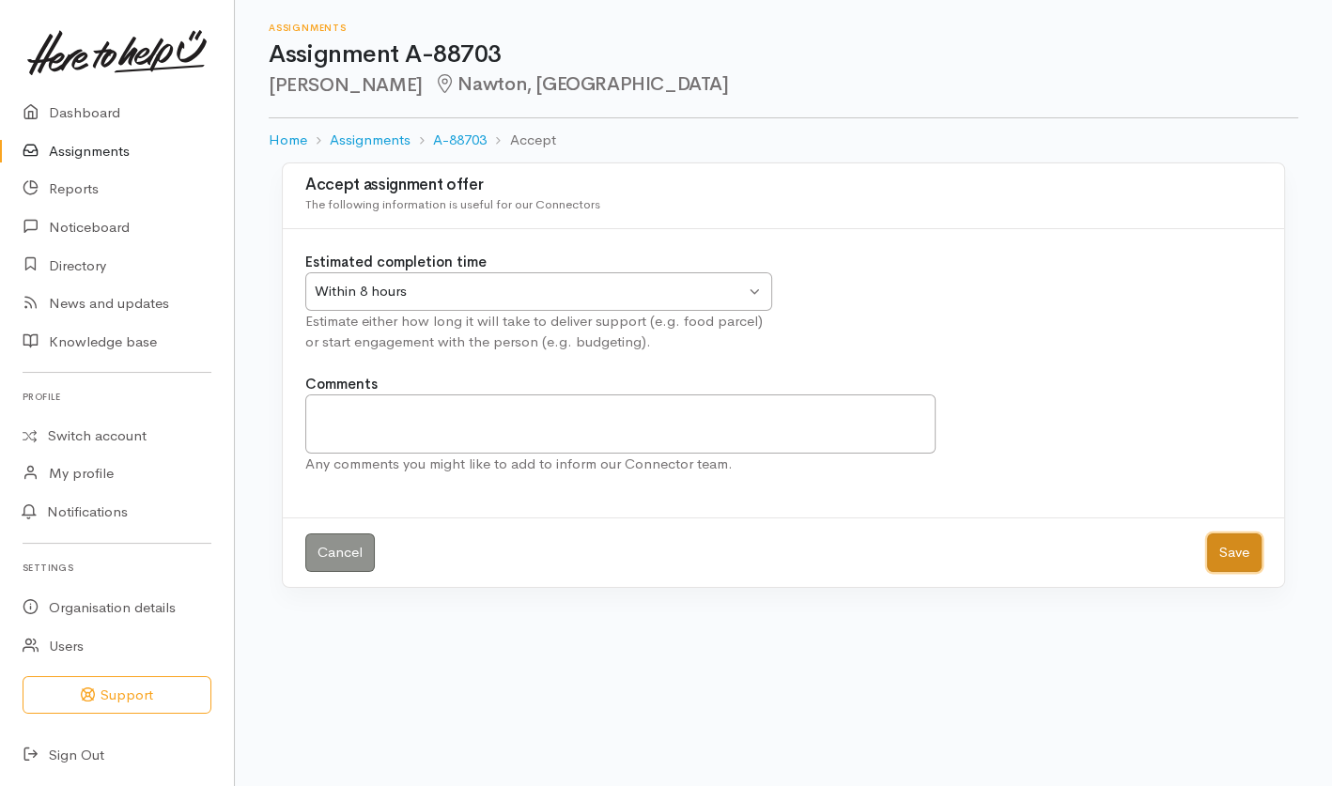
click at [1242, 557] on button "Save" at bounding box center [1234, 552] width 54 height 39
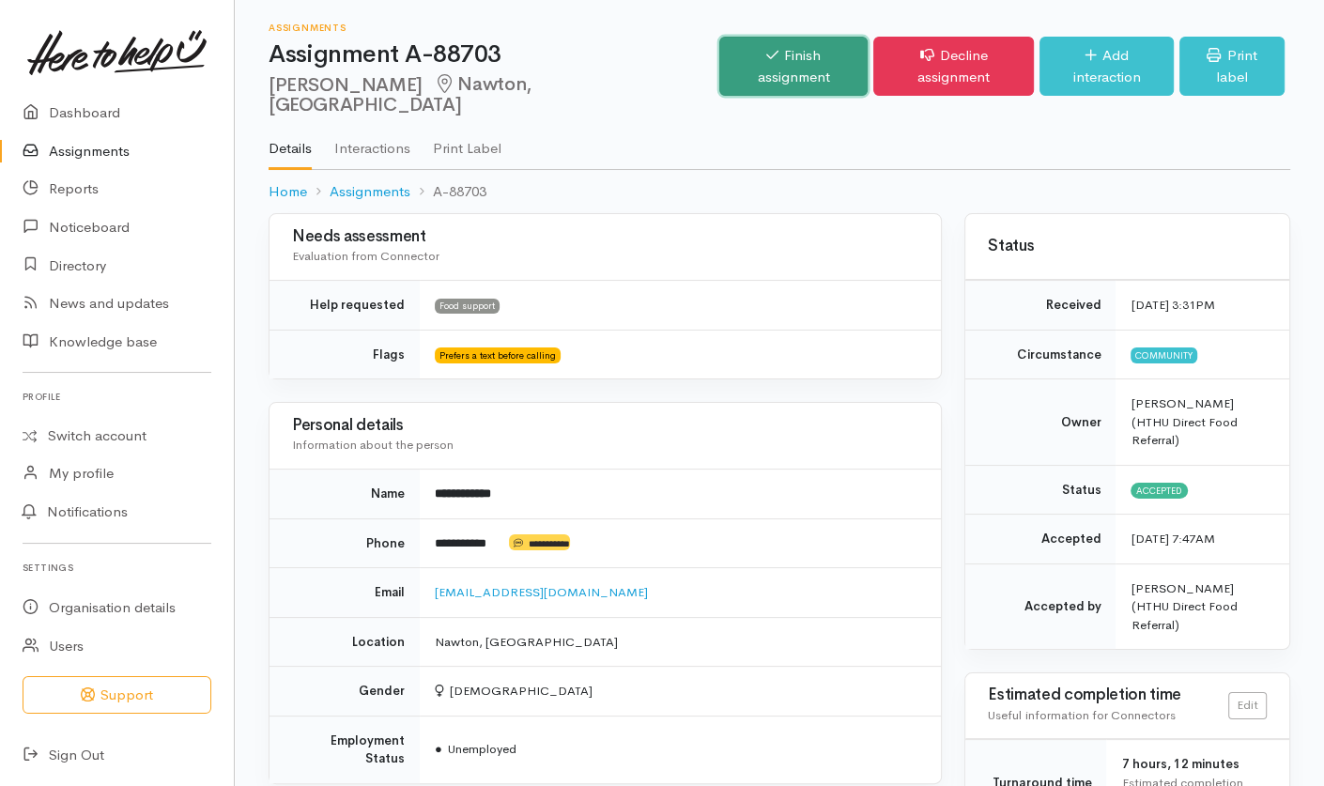
click at [800, 54] on link "Finish assignment" at bounding box center [793, 66] width 148 height 59
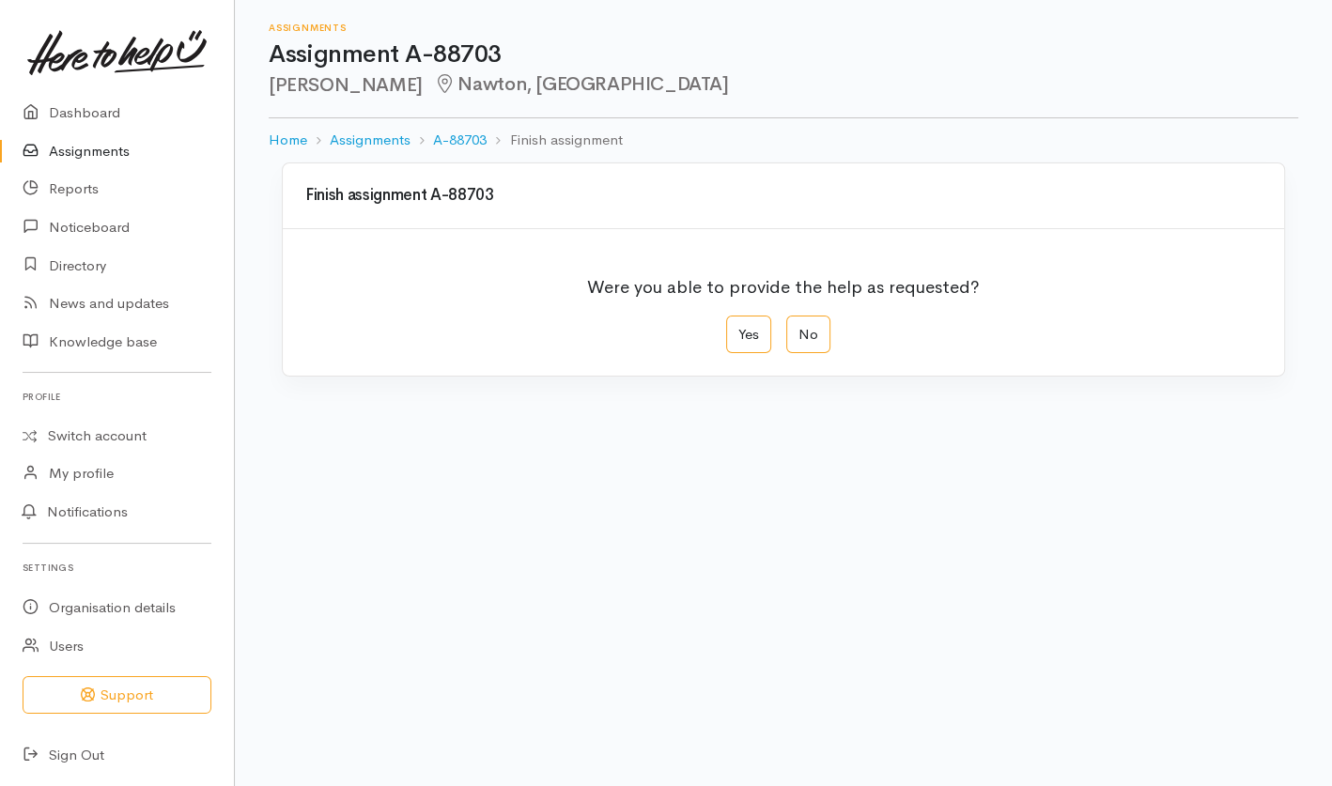
click at [748, 336] on label "Yes" at bounding box center [748, 335] width 45 height 39
click at [738, 328] on input "Yes" at bounding box center [732, 322] width 12 height 12
radio input "true"
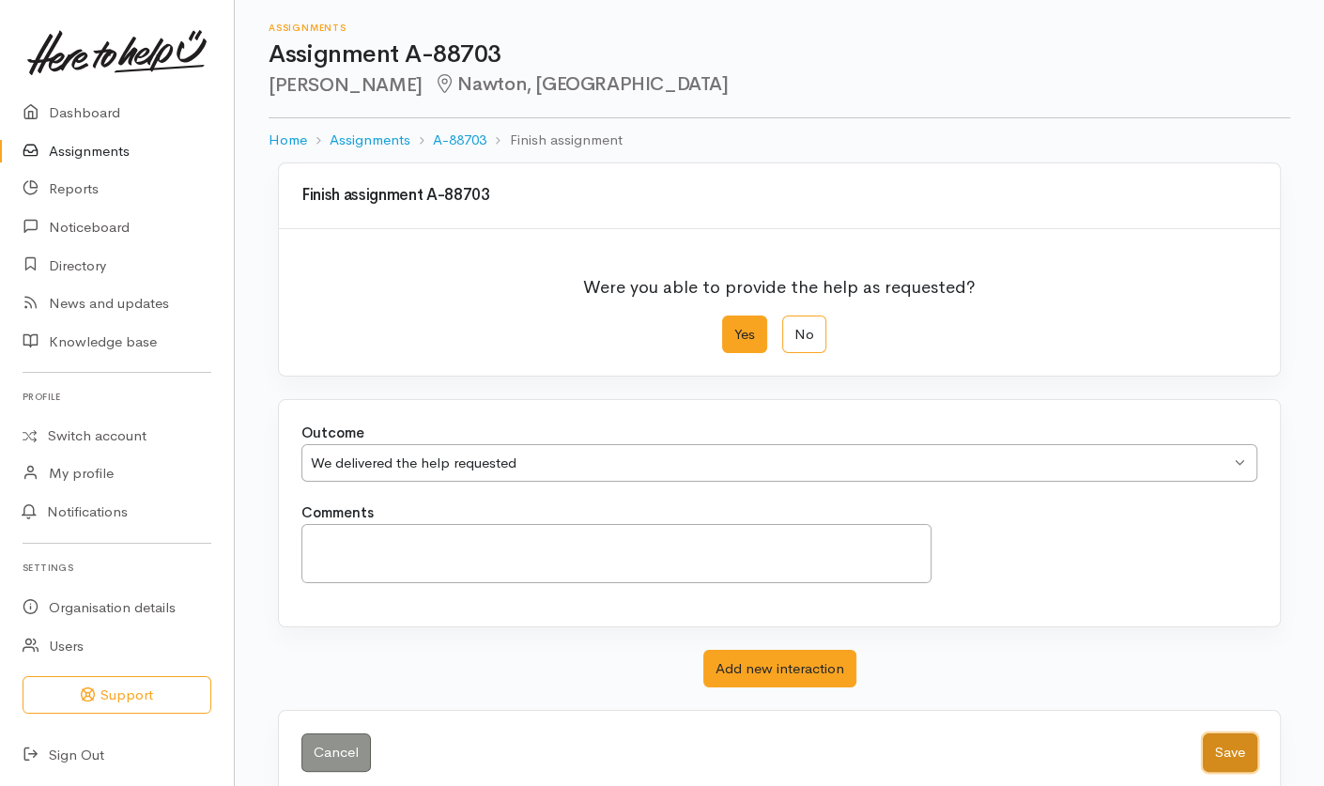
click at [1229, 748] on button "Save" at bounding box center [1230, 752] width 54 height 39
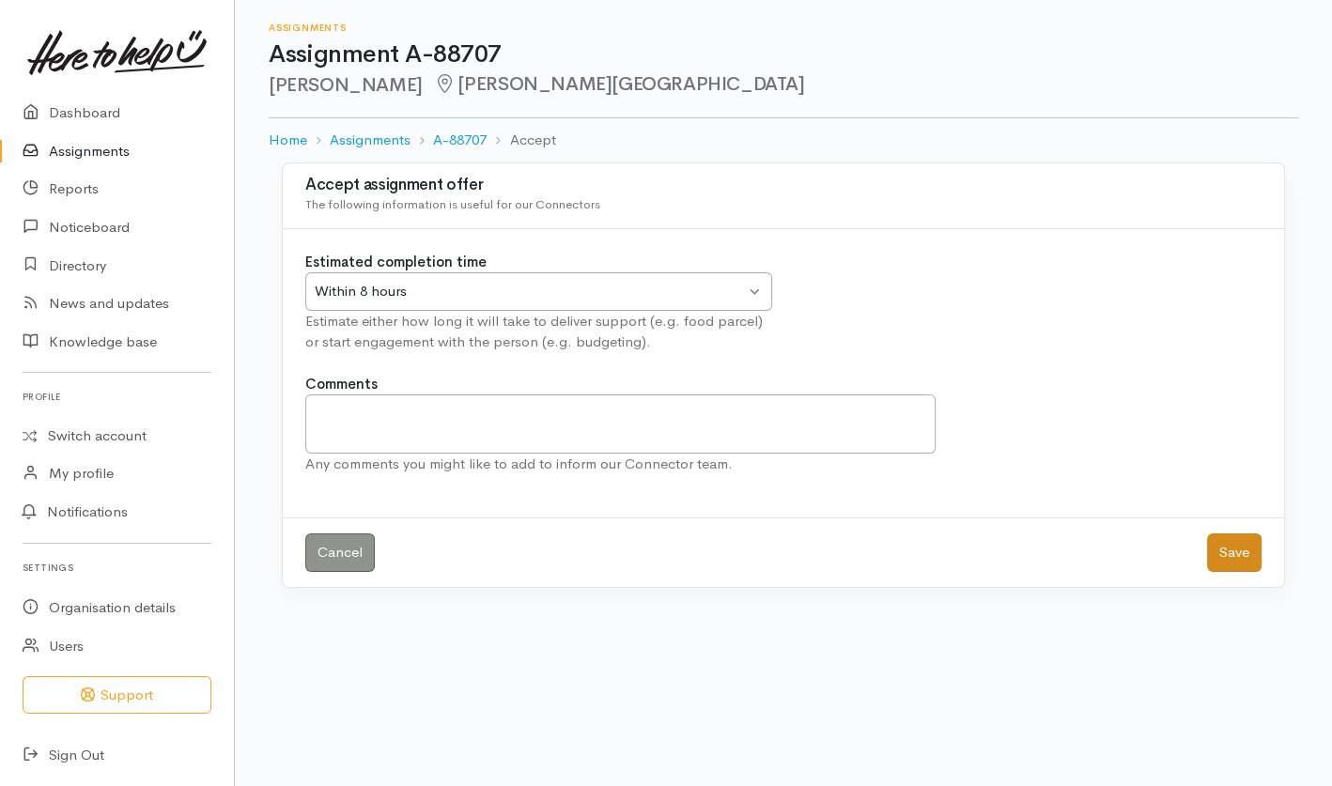
click at [1241, 569] on button "Save" at bounding box center [1234, 552] width 54 height 39
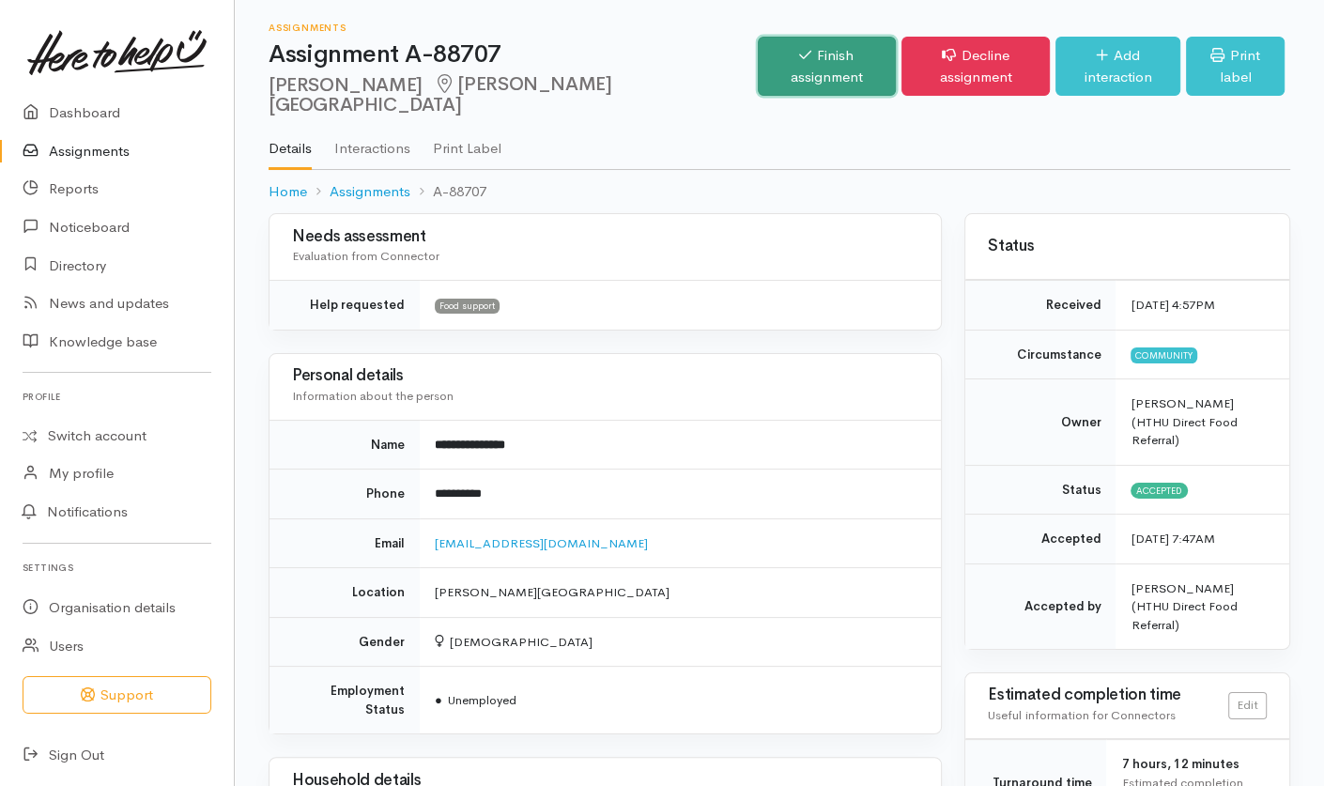
click at [766, 57] on link "Finish assignment" at bounding box center [827, 66] width 138 height 59
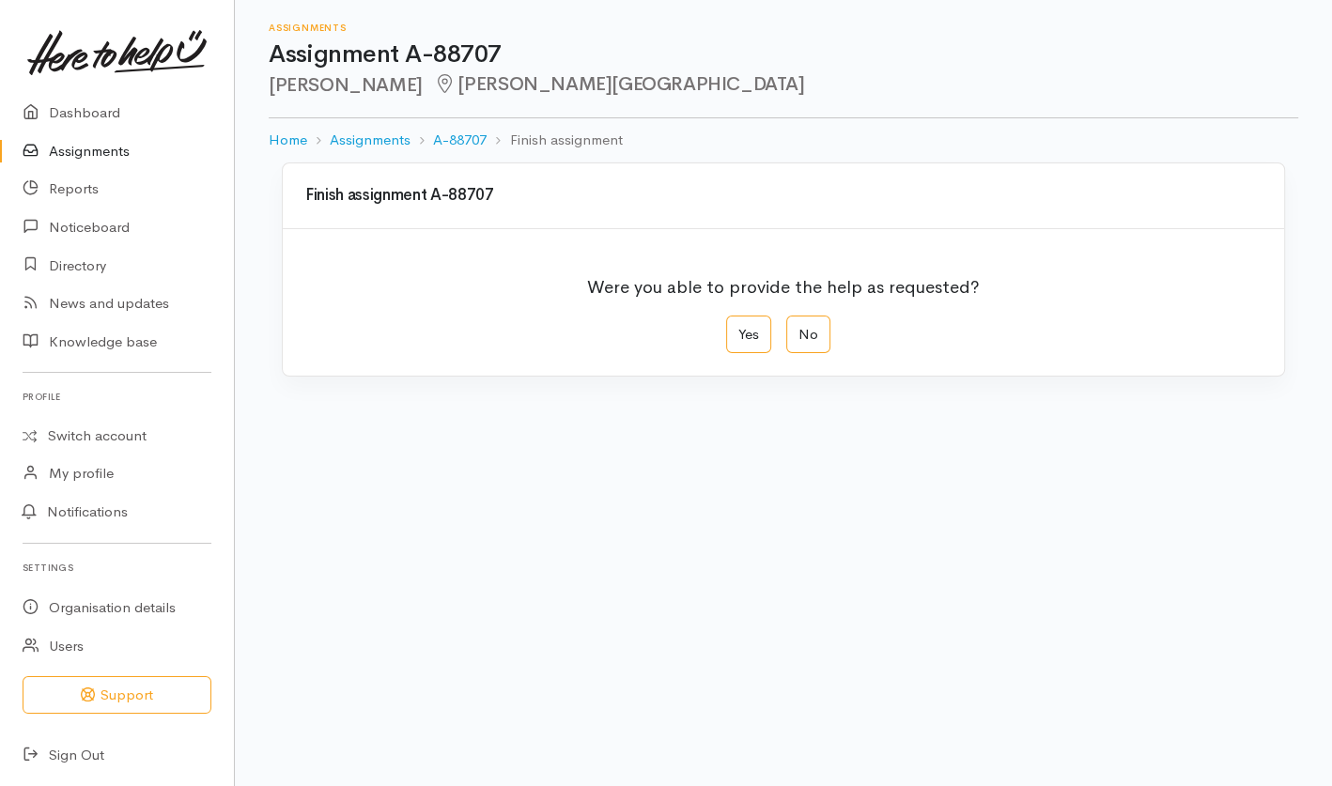
click at [758, 338] on label "Yes" at bounding box center [748, 335] width 45 height 39
click at [738, 328] on input "Yes" at bounding box center [732, 322] width 12 height 12
radio input "true"
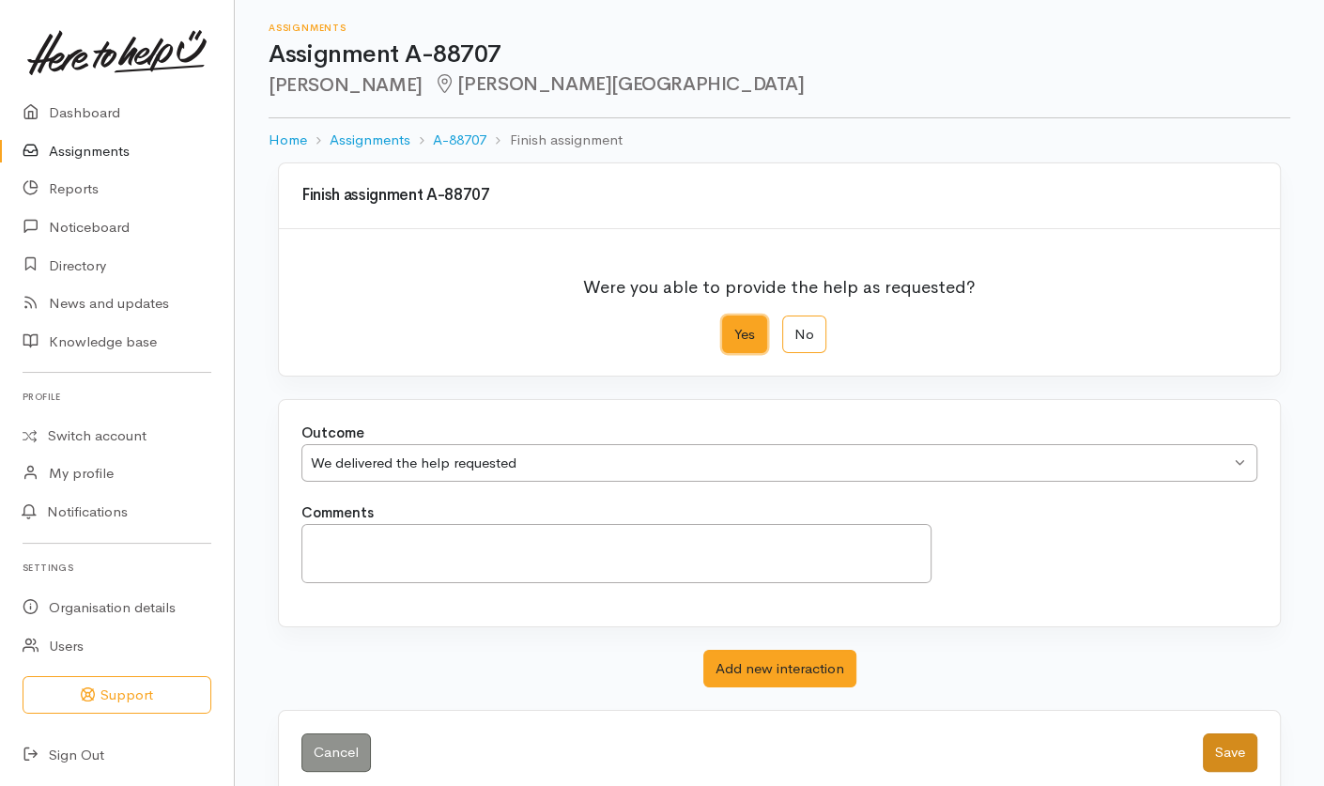
click at [1222, 734] on button "Save" at bounding box center [1230, 752] width 54 height 39
